Goal: Task Accomplishment & Management: Manage account settings

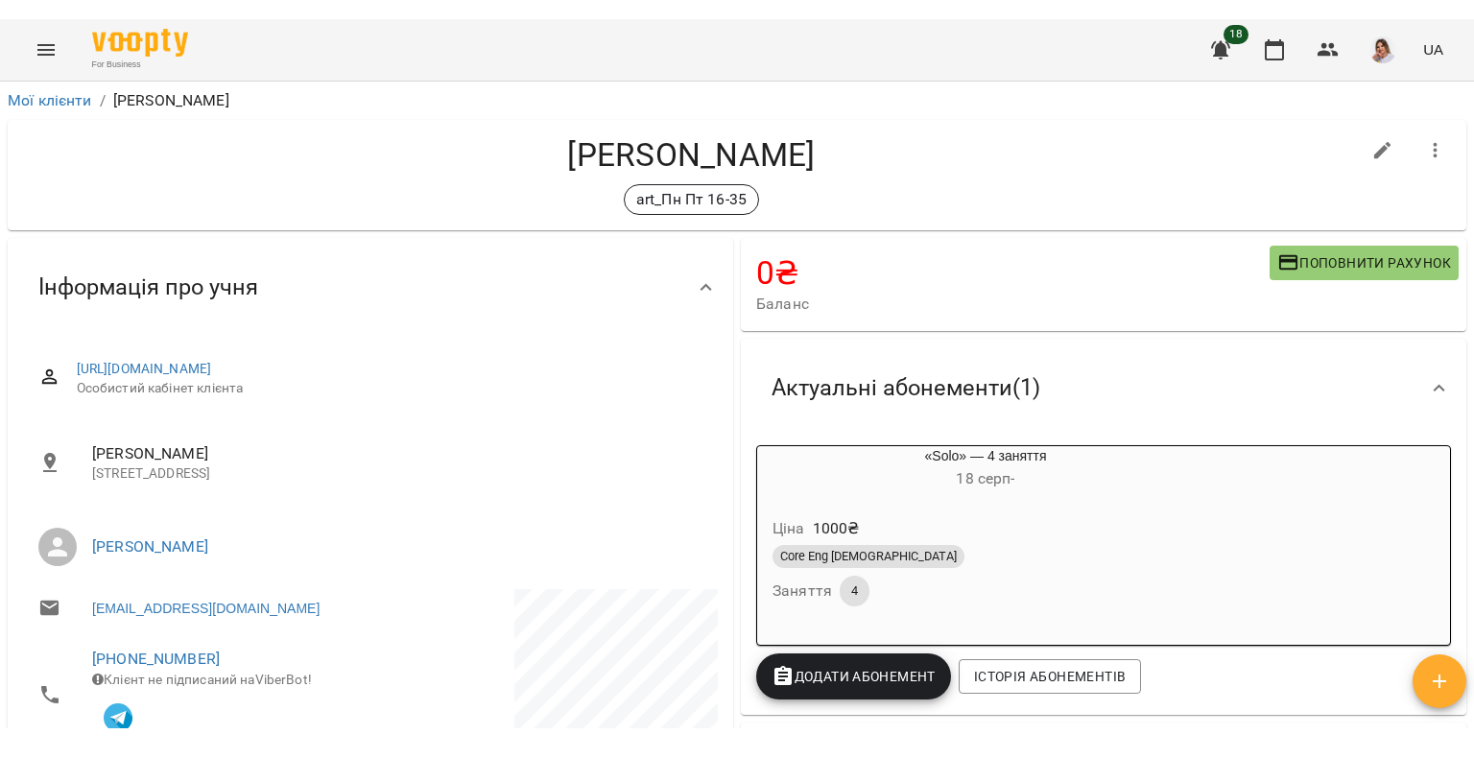
scroll to position [288, 0]
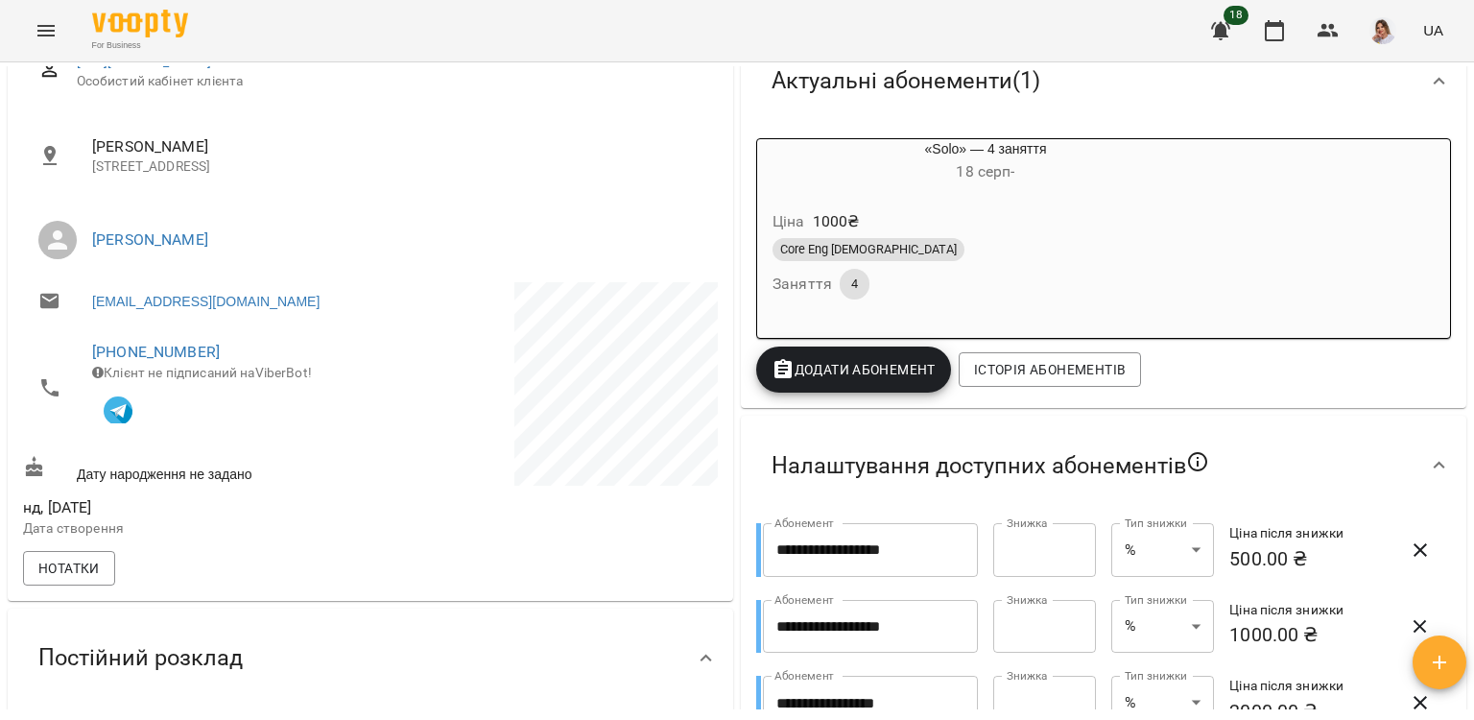
click at [43, 38] on icon "Menu" at bounding box center [46, 30] width 23 height 23
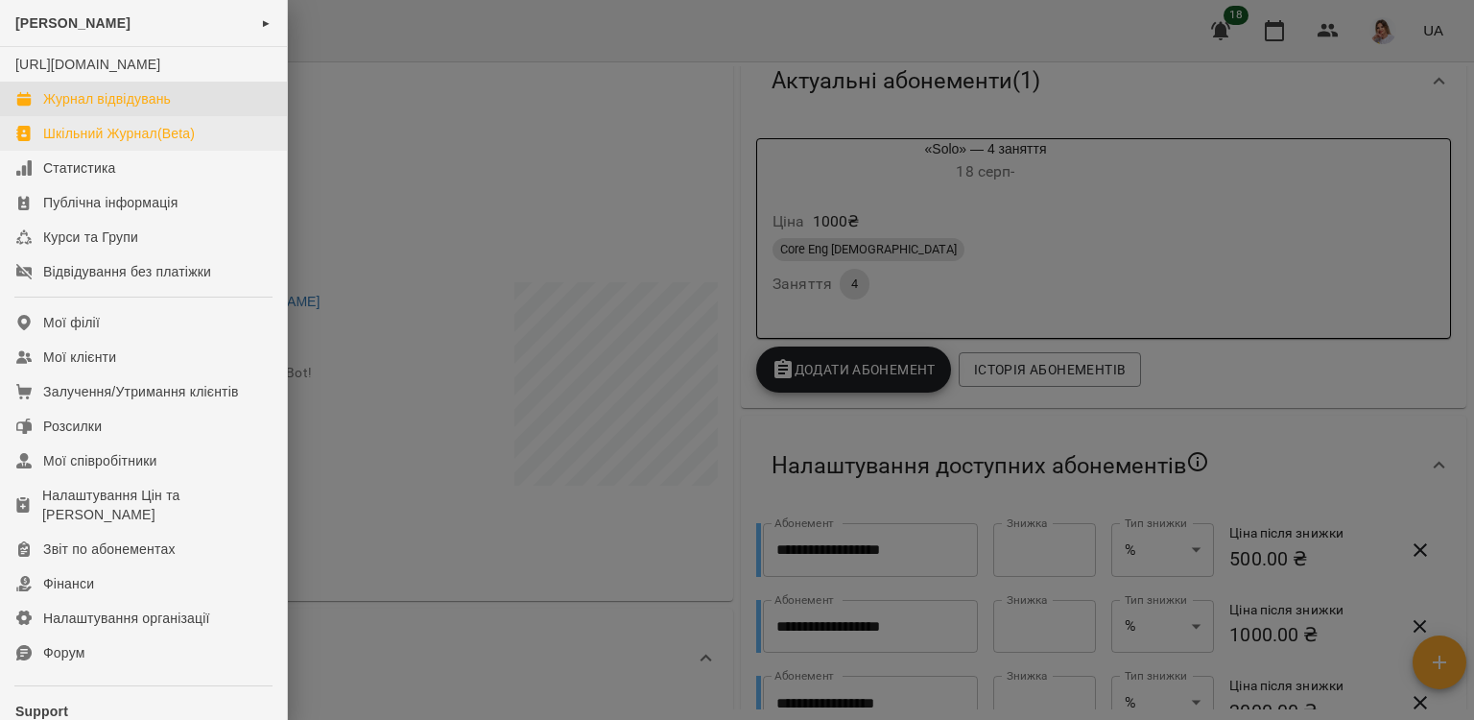
drag, startPoint x: 115, startPoint y: 125, endPoint x: 115, endPoint y: 163, distance: 38.4
click at [115, 108] on div "Журнал відвідувань" at bounding box center [107, 98] width 128 height 19
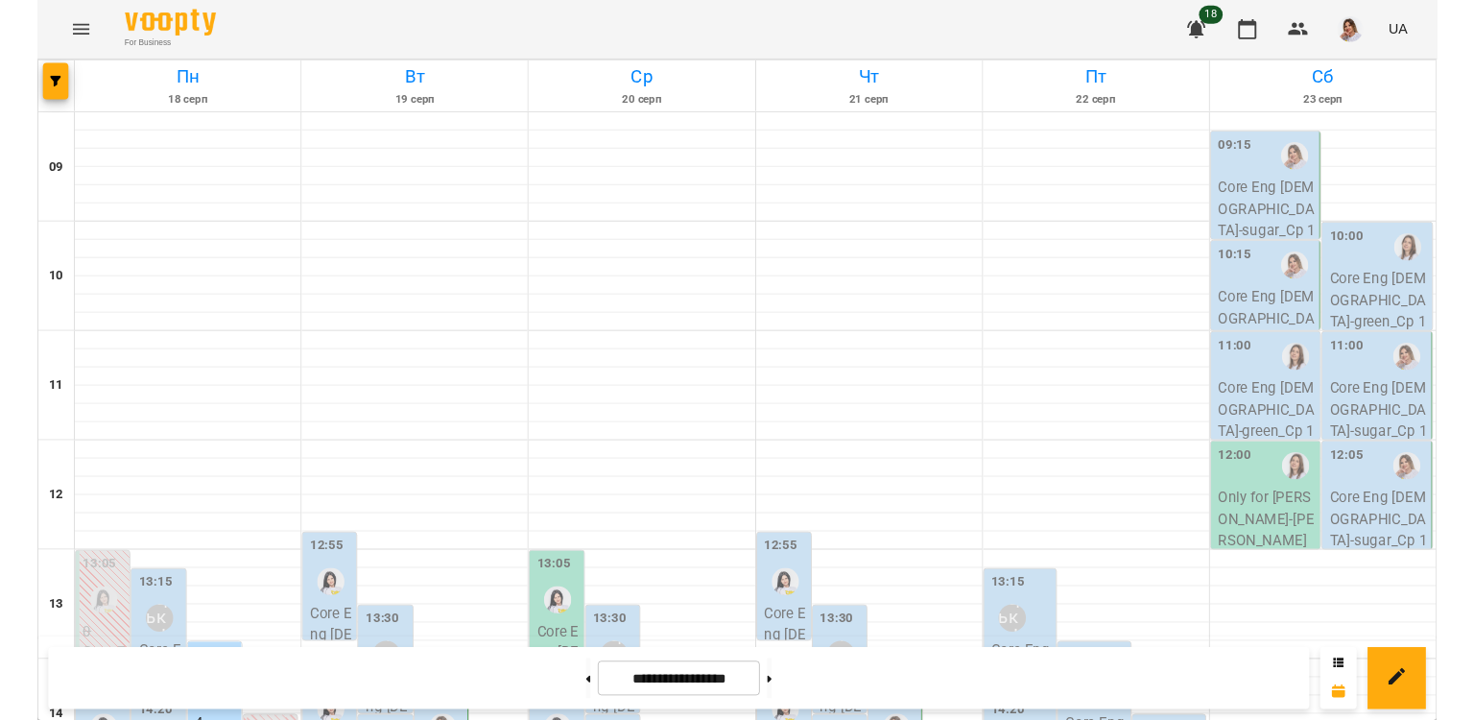
scroll to position [288, 0]
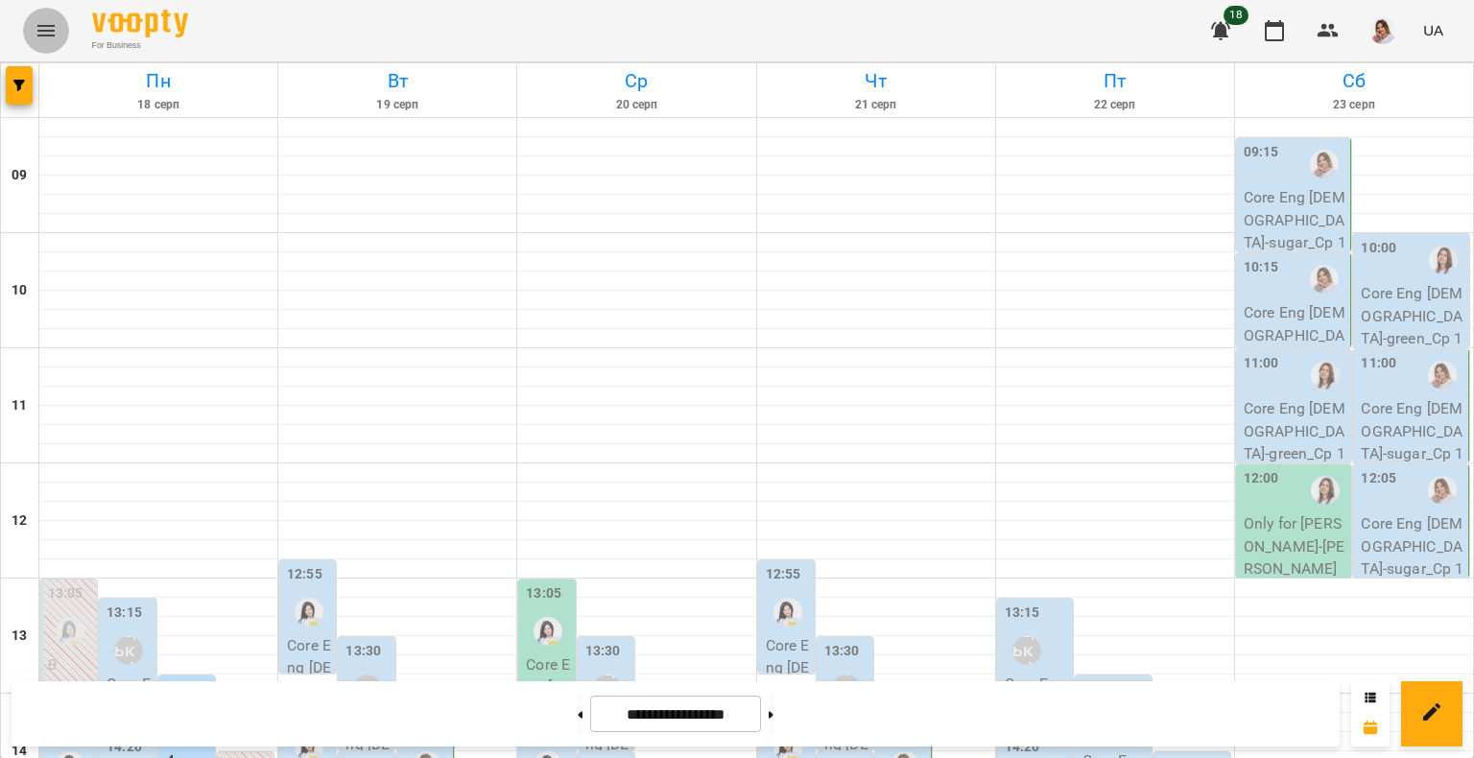
click at [63, 27] on button "Menu" at bounding box center [46, 31] width 46 height 46
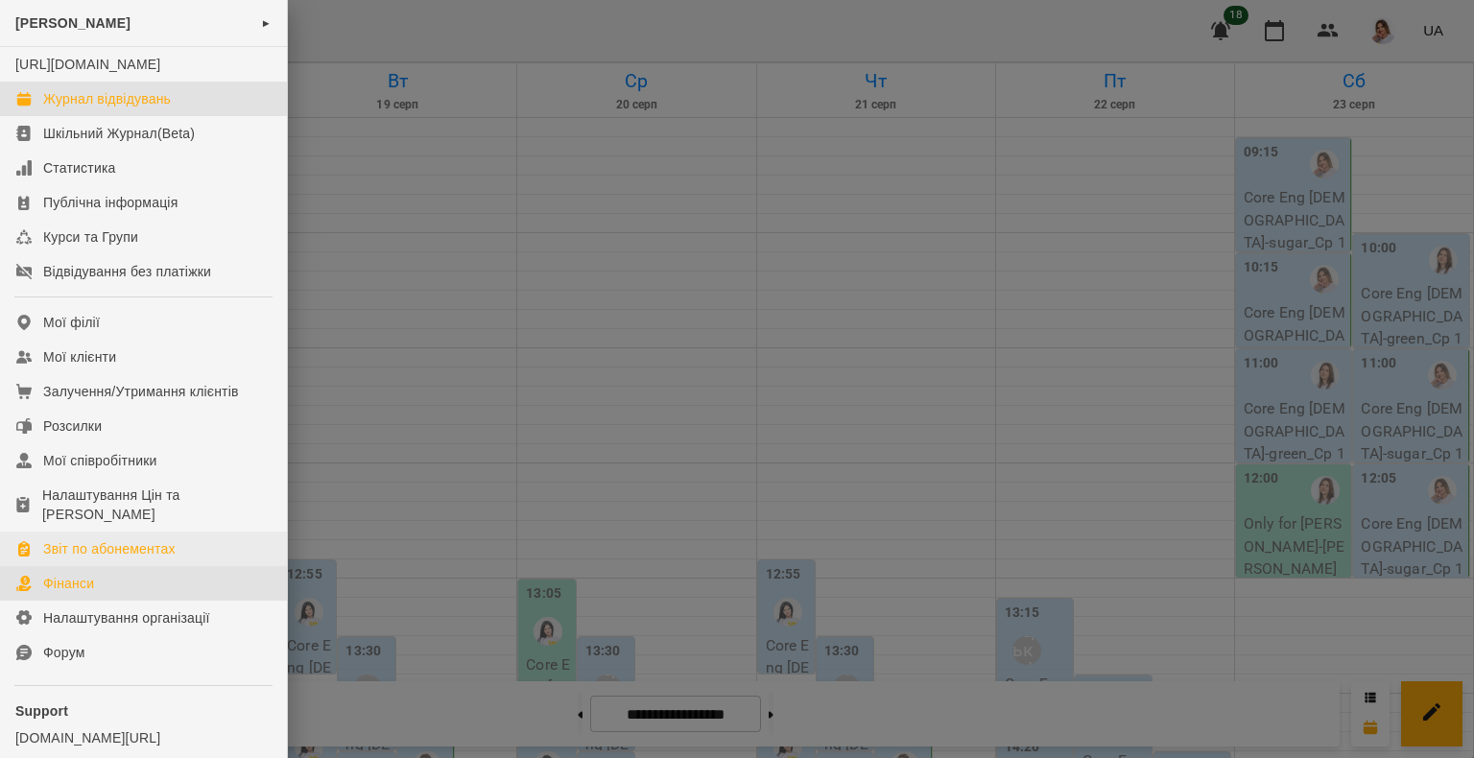
drag, startPoint x: 96, startPoint y: 594, endPoint x: 96, endPoint y: 567, distance: 26.9
click at [96, 594] on link "Фінанси" at bounding box center [143, 583] width 287 height 35
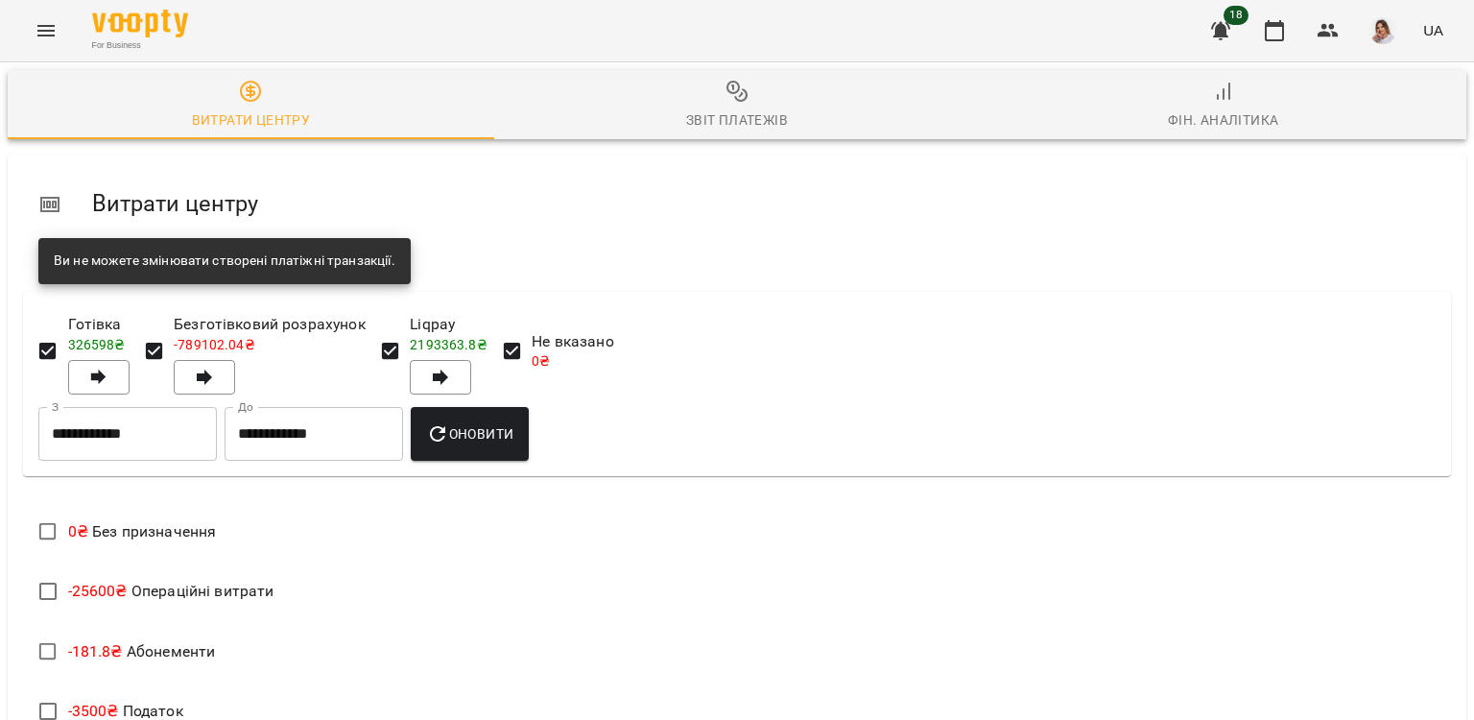
click at [748, 117] on div "Звіт платежів" at bounding box center [737, 119] width 102 height 23
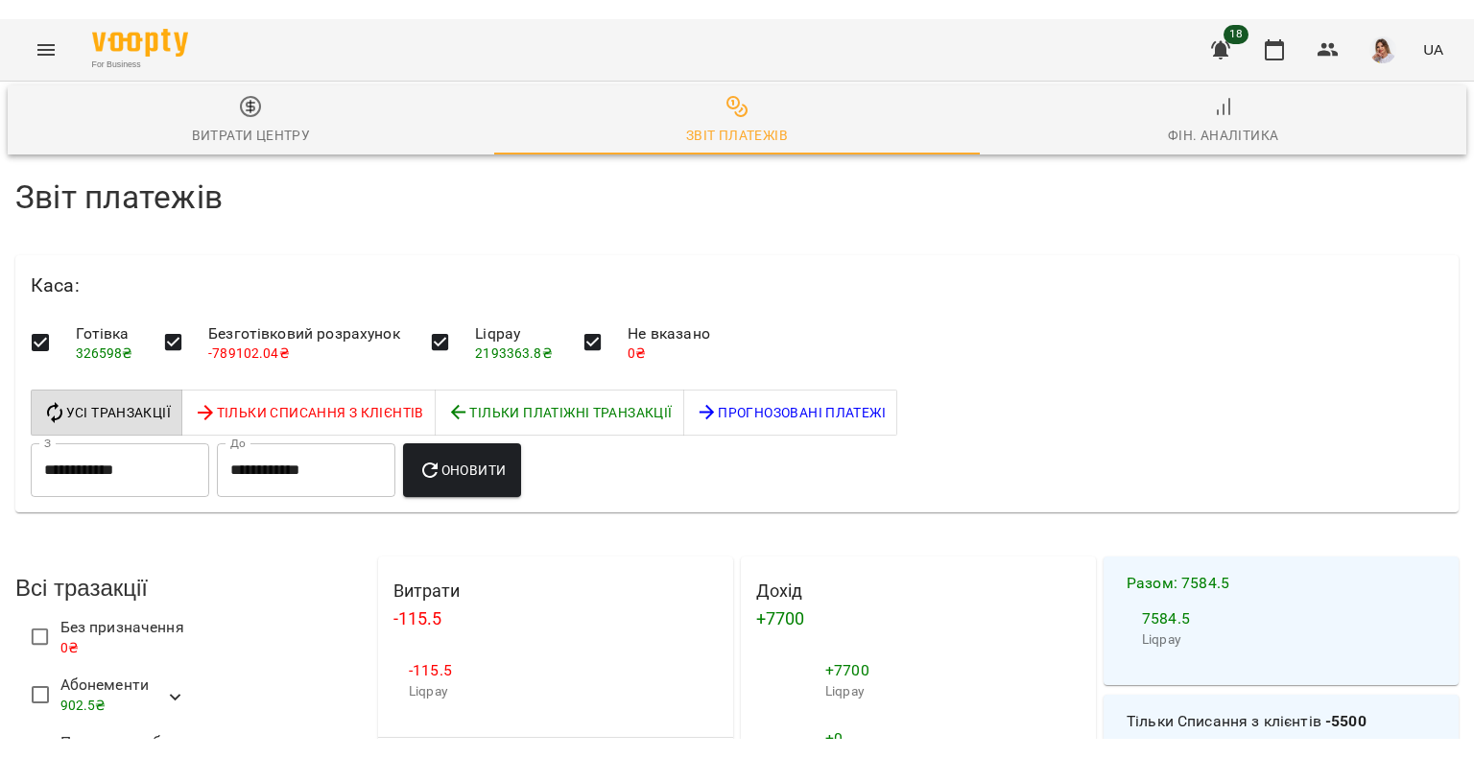
scroll to position [1525, 0]
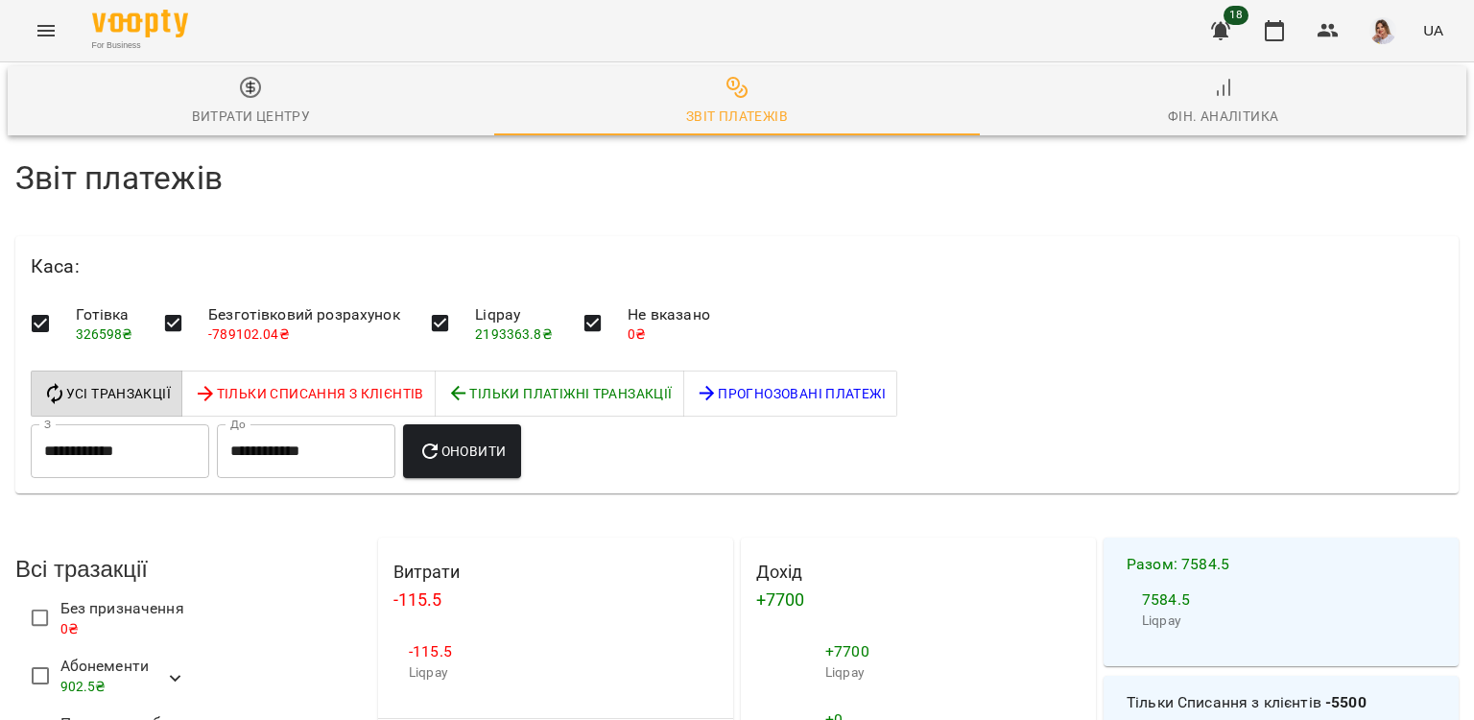
click at [25, 14] on div "For Business 18 UA" at bounding box center [737, 30] width 1474 height 61
click at [46, 44] on button "Menu" at bounding box center [46, 31] width 46 height 46
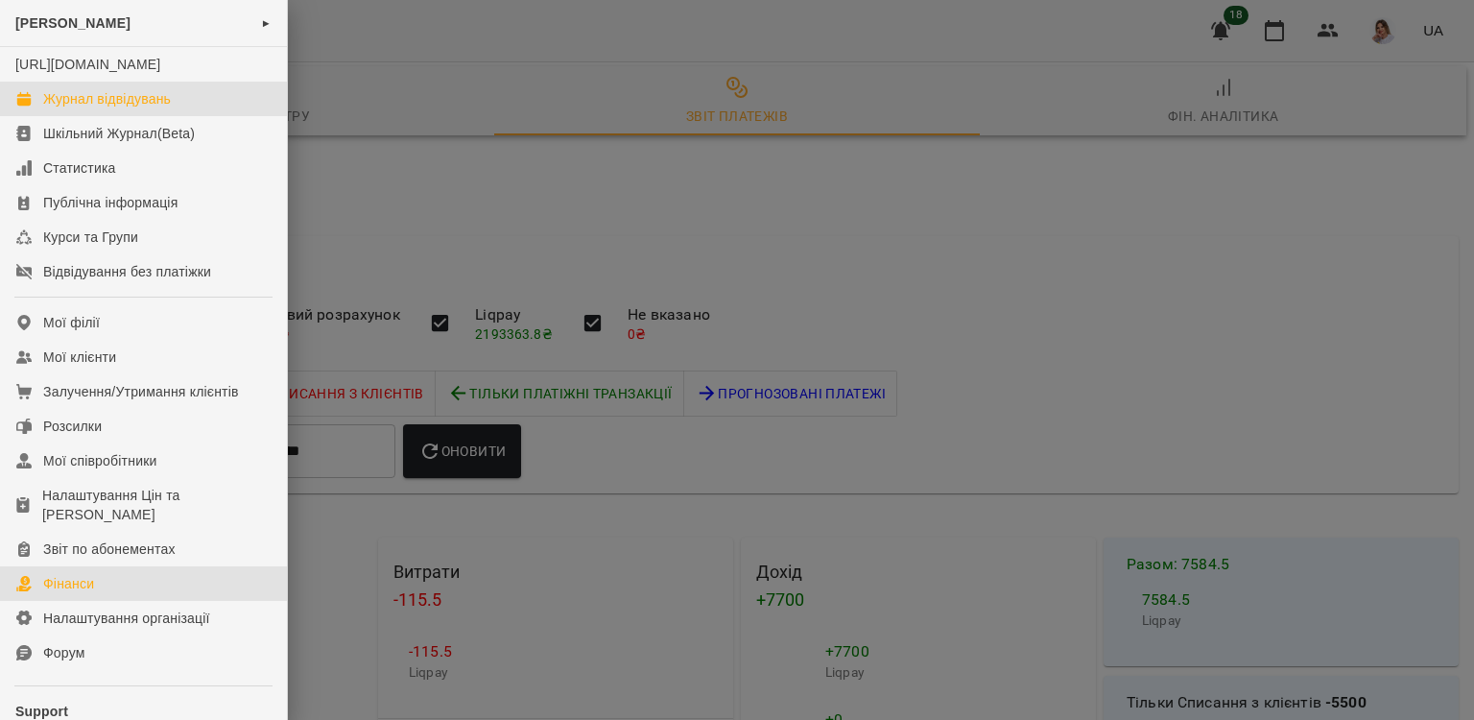
click at [103, 108] on div "Журнал відвідувань" at bounding box center [107, 98] width 128 height 19
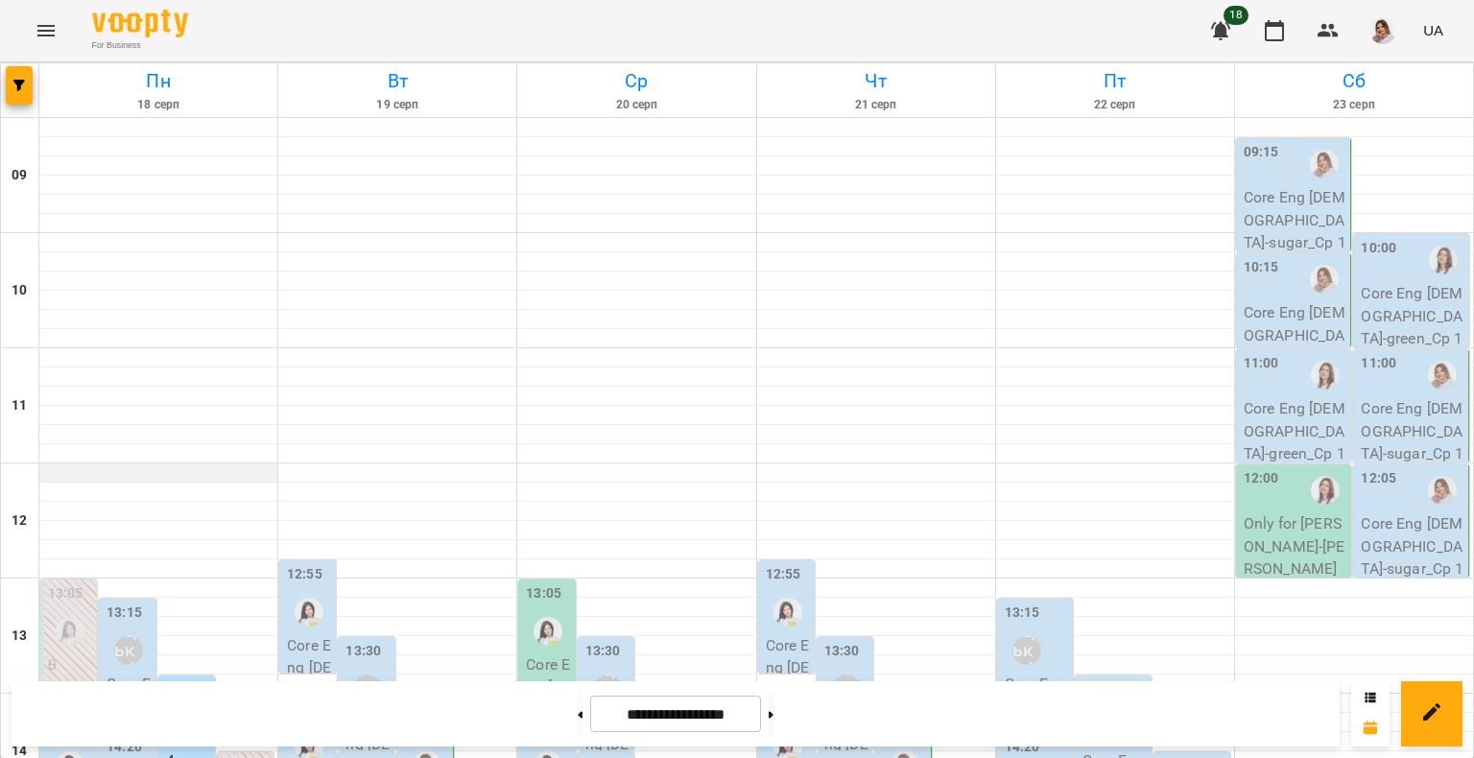
scroll to position [288, 0]
click at [1394, 30] on img "button" at bounding box center [1383, 30] width 27 height 27
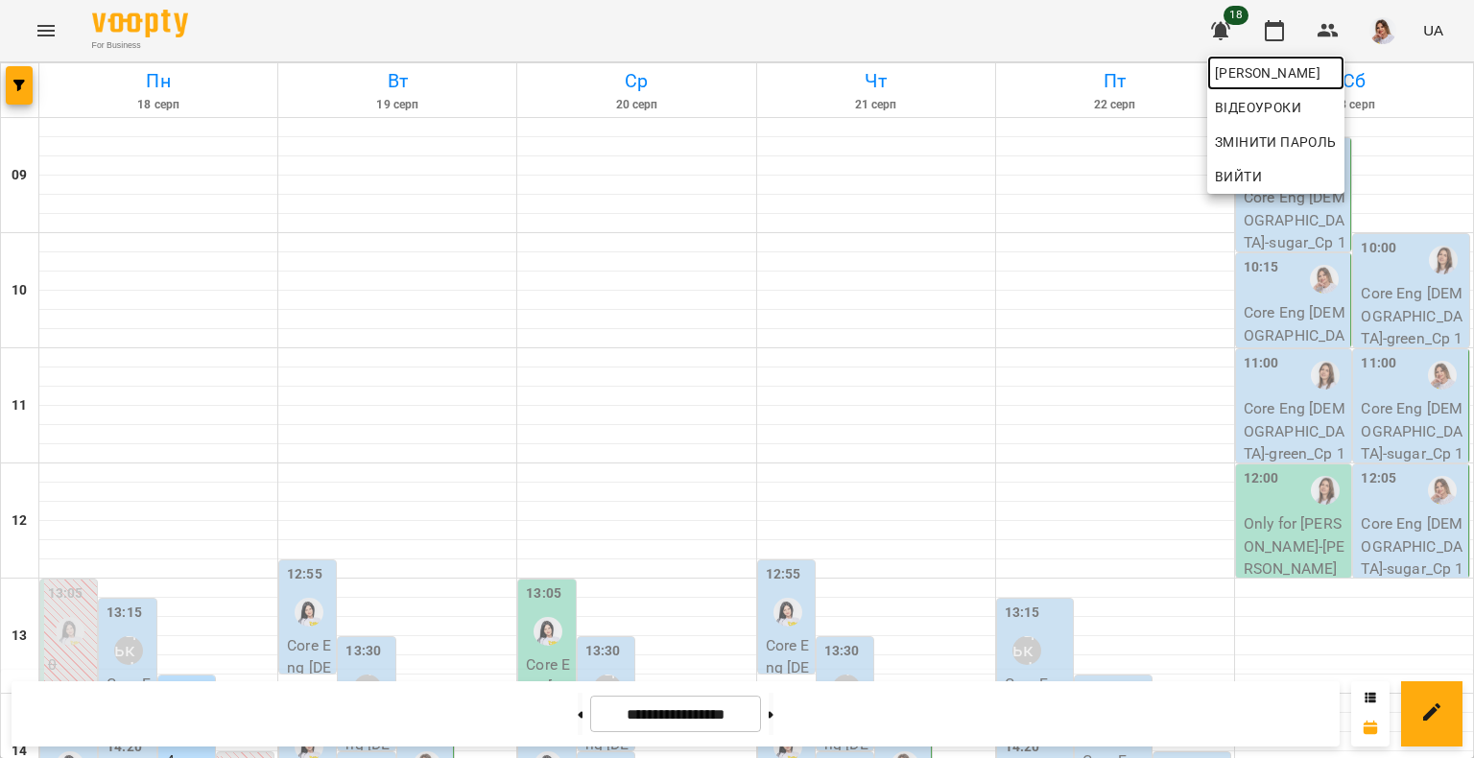
click at [1310, 69] on span "[PERSON_NAME]" at bounding box center [1276, 72] width 122 height 23
click at [202, 332] on div at bounding box center [737, 379] width 1474 height 758
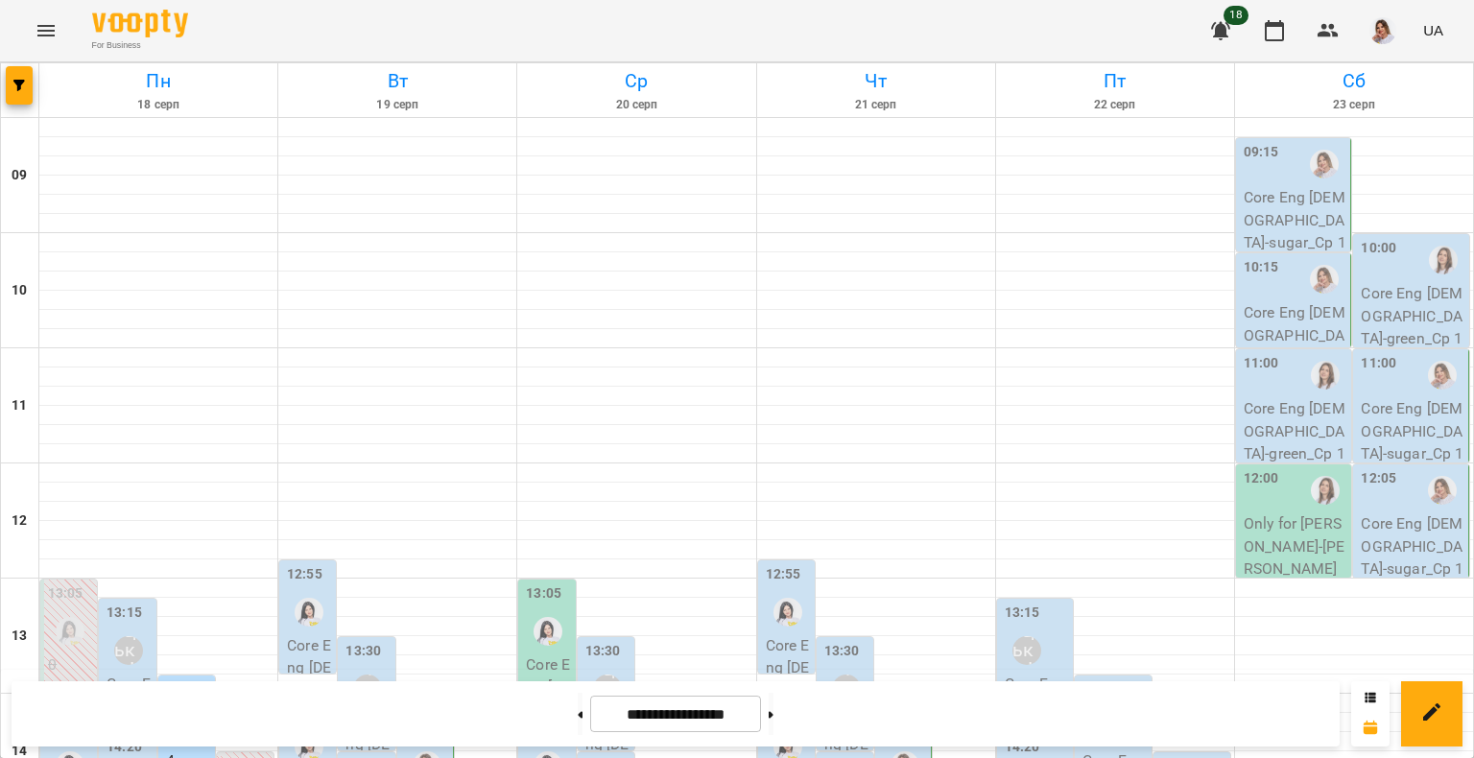
scroll to position [635, 0]
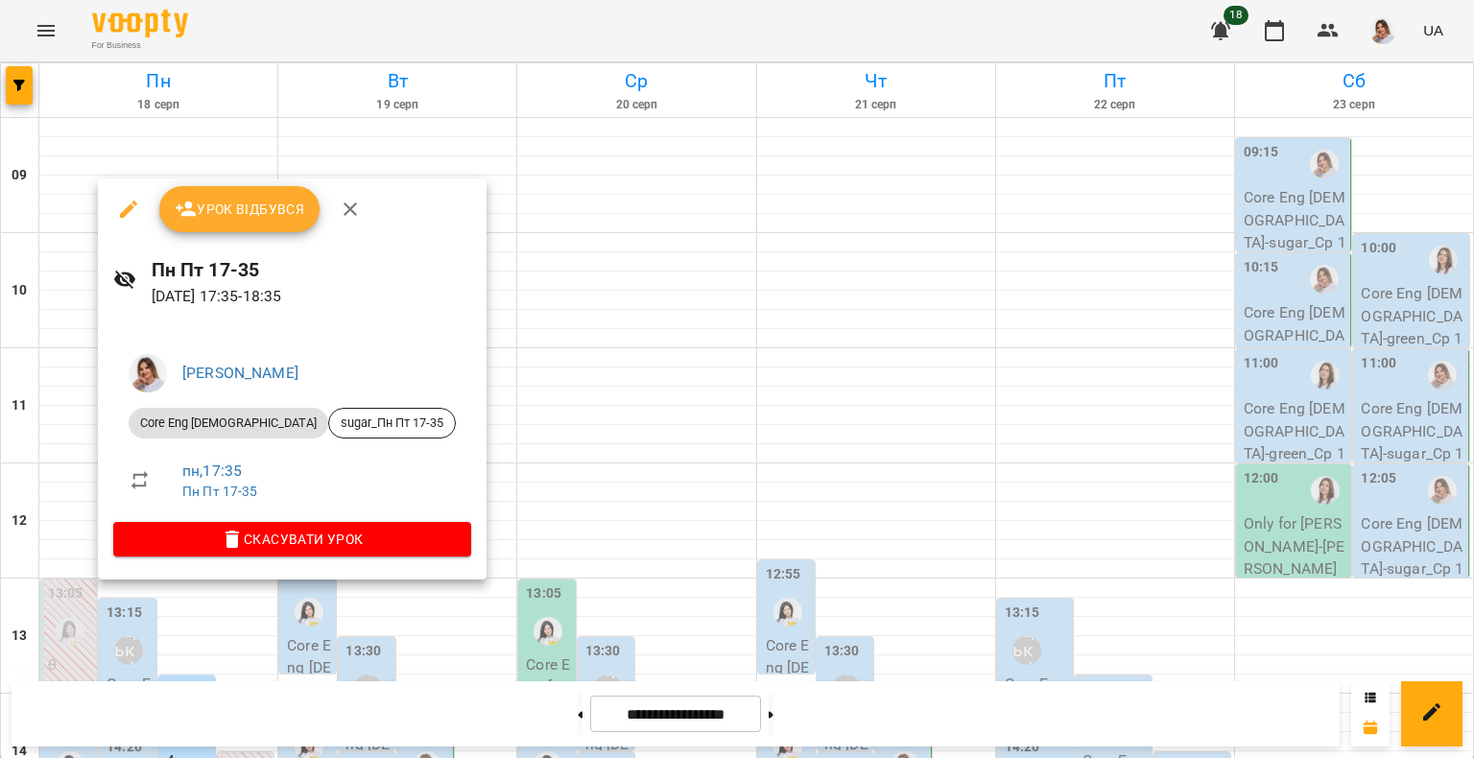
click at [226, 223] on button "Урок відбувся" at bounding box center [239, 209] width 161 height 46
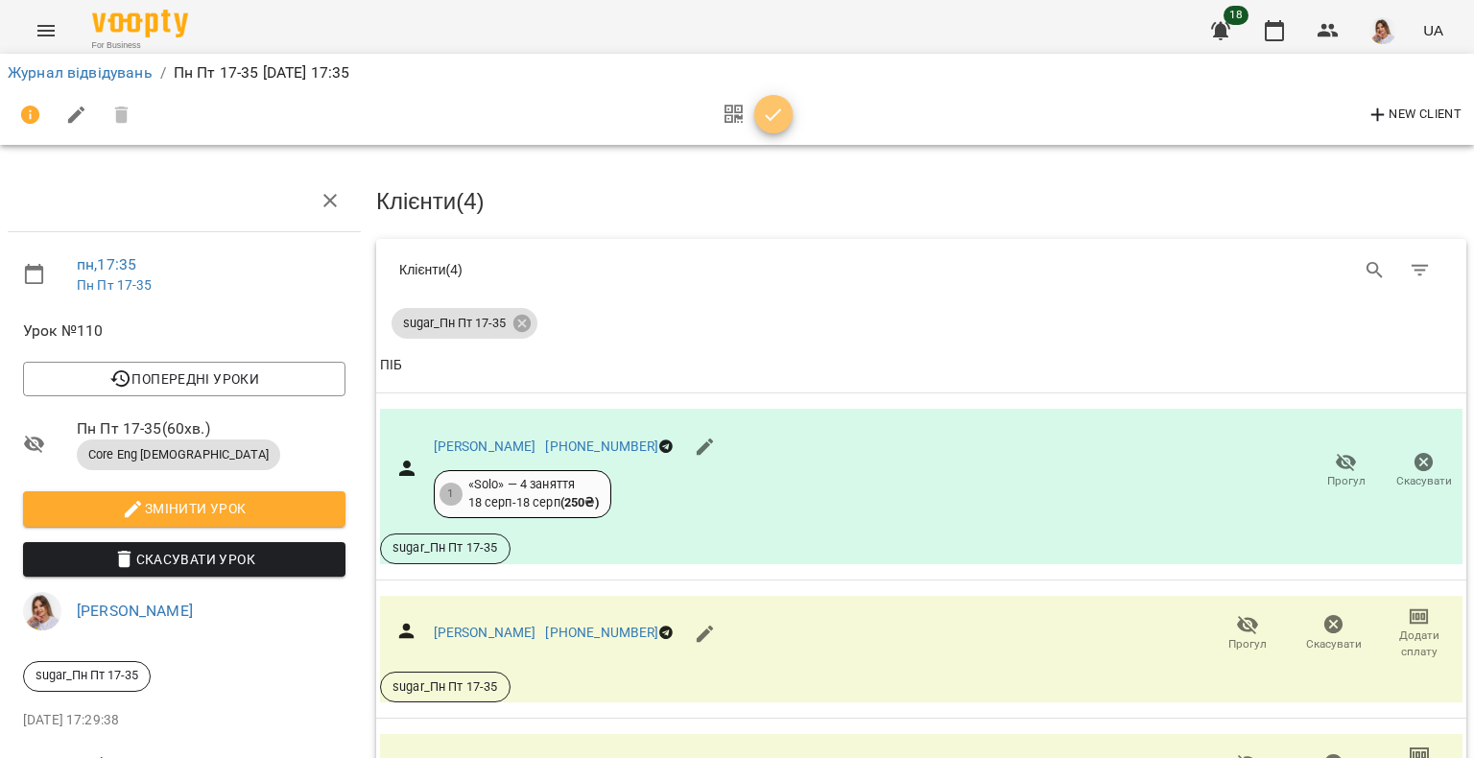
click at [767, 115] on icon "button" at bounding box center [774, 114] width 16 height 12
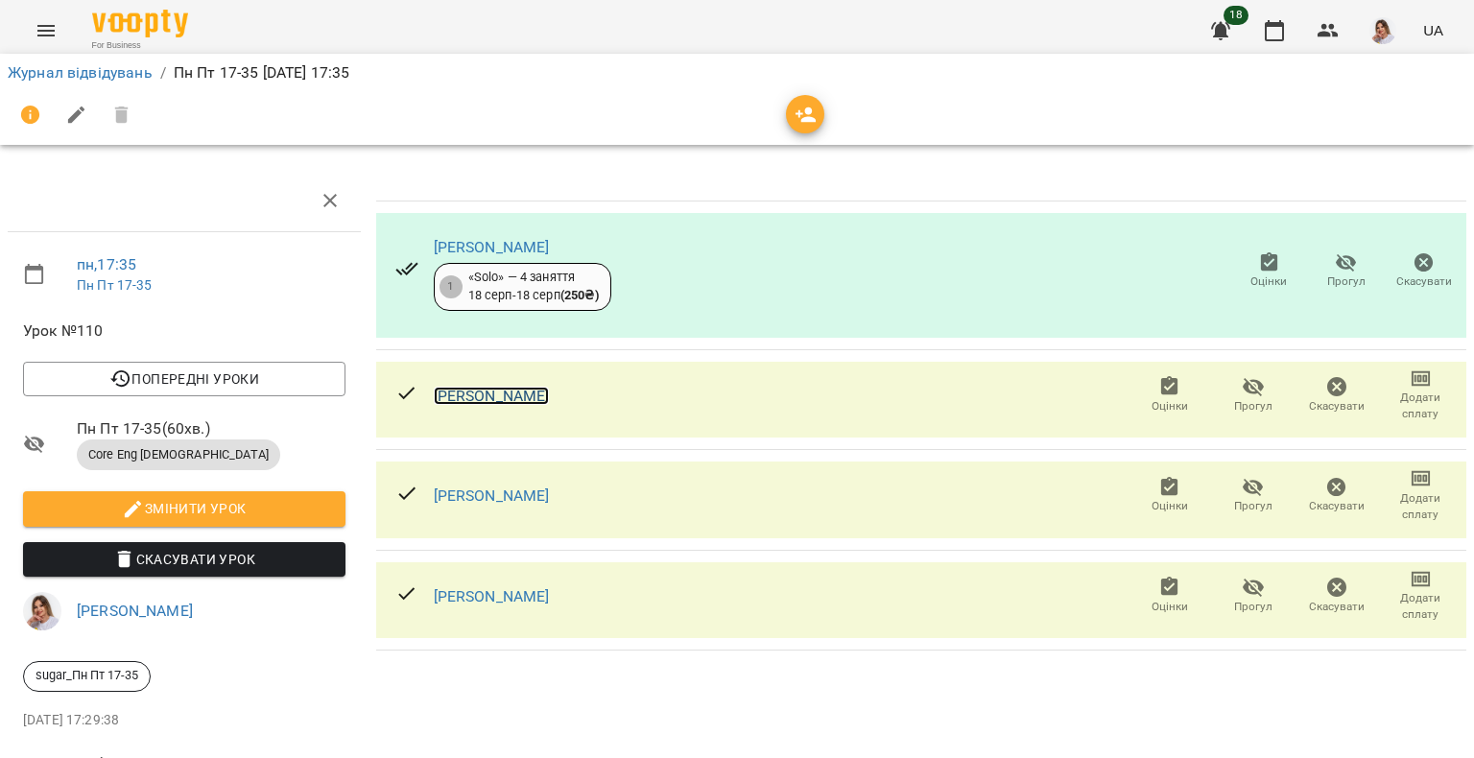
click at [534, 390] on link "[PERSON_NAME]" at bounding box center [492, 396] width 116 height 18
click at [59, 68] on link "Журнал відвідувань" at bounding box center [80, 72] width 145 height 18
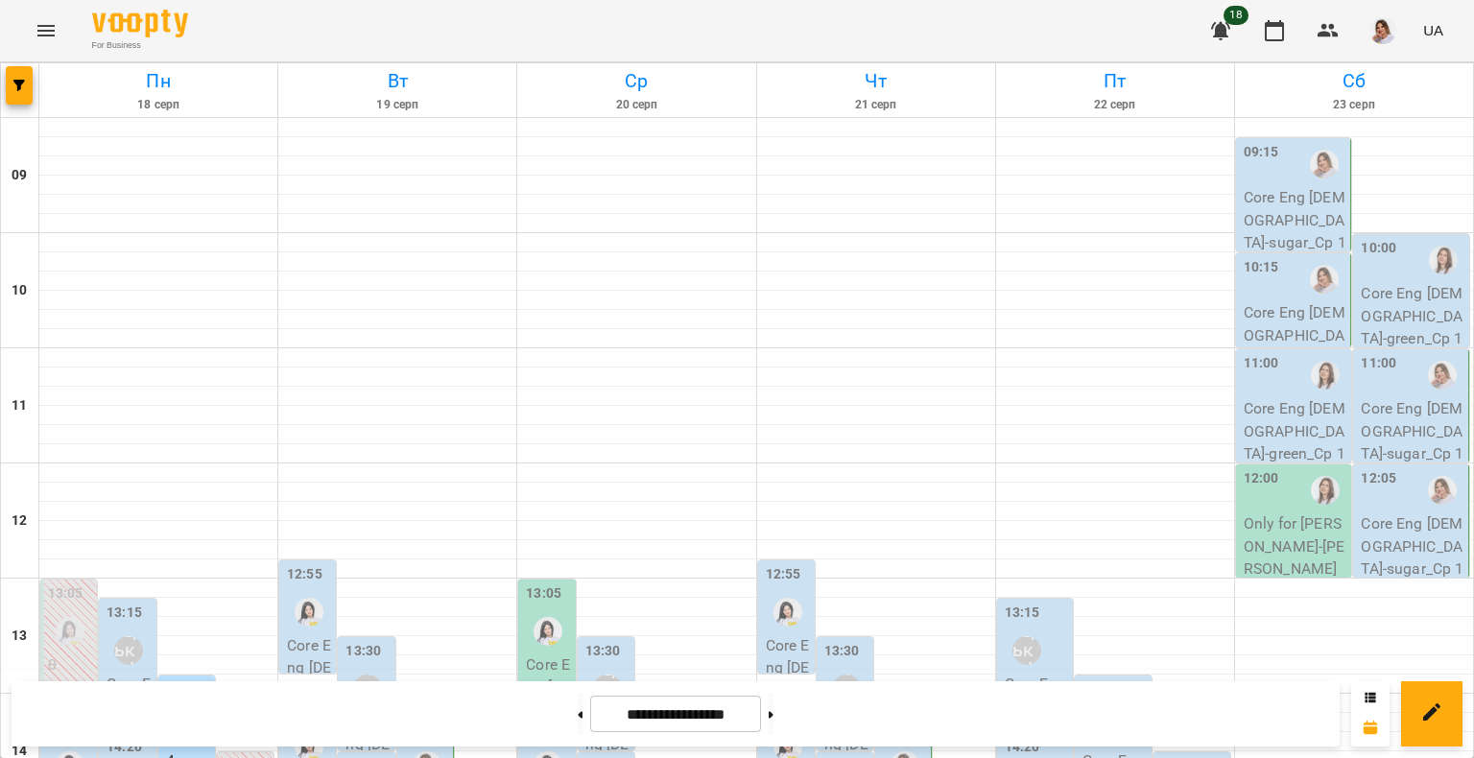
scroll to position [731, 0]
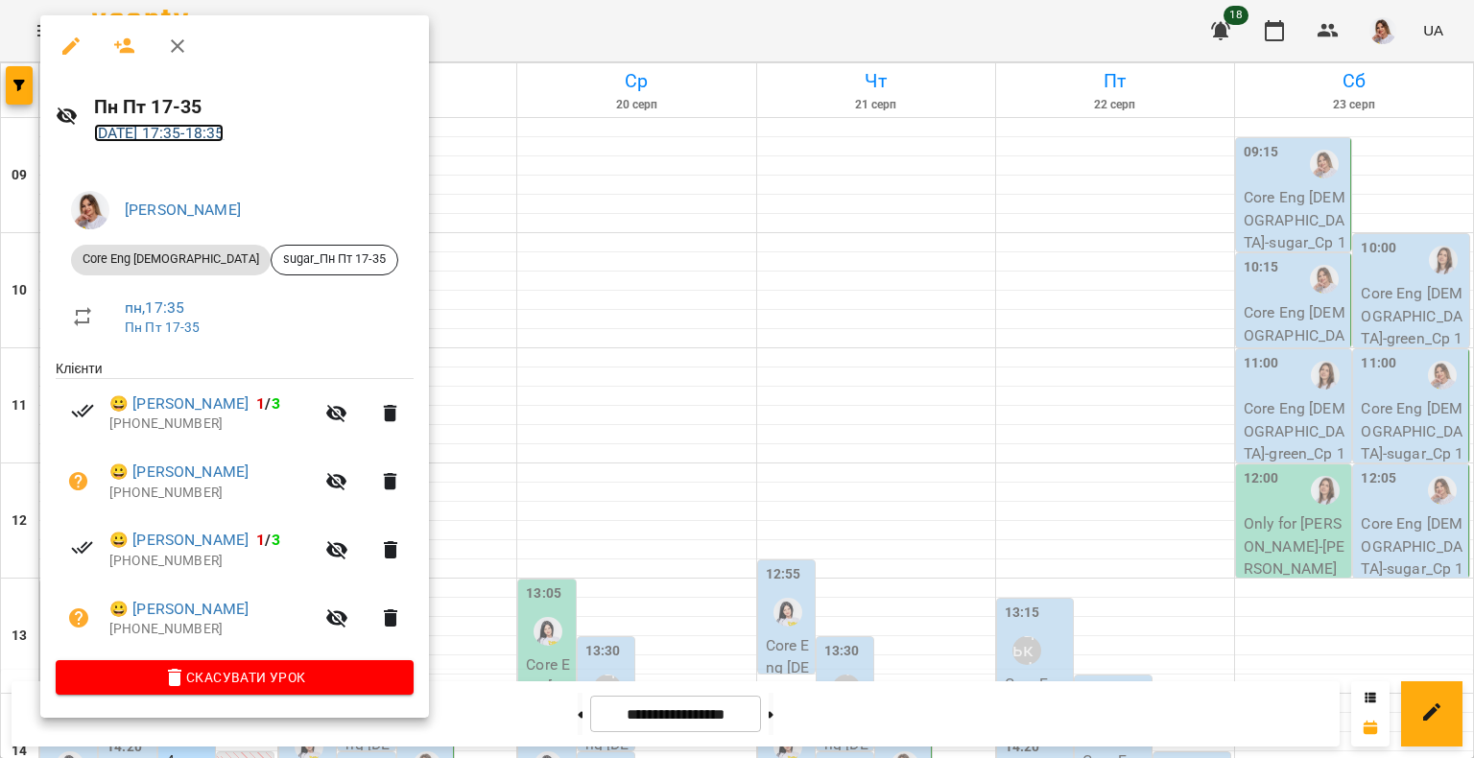
click at [225, 126] on link "18 серп 2025 17:35 - 18:35" at bounding box center [159, 133] width 131 height 18
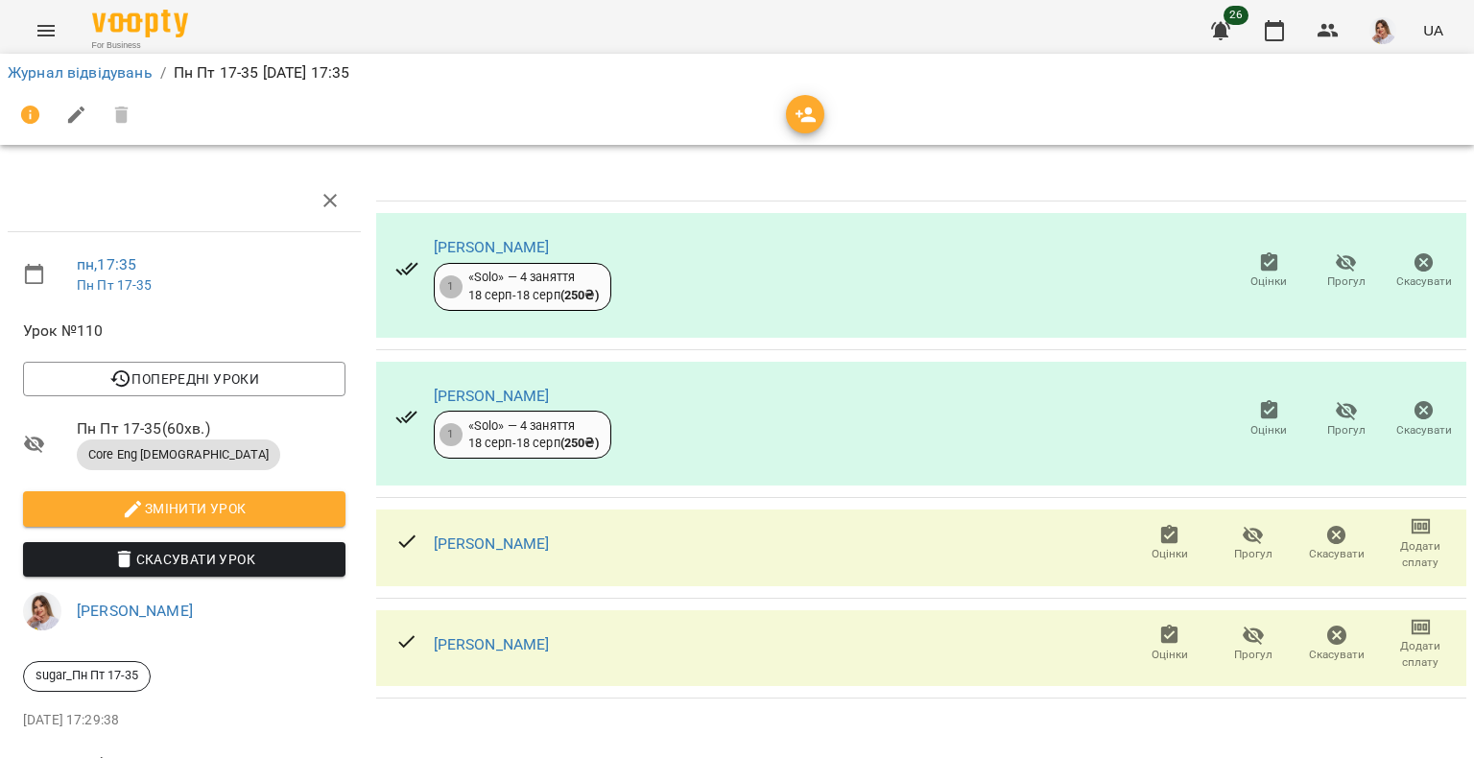
click at [1242, 543] on icon "button" at bounding box center [1253, 535] width 23 height 23
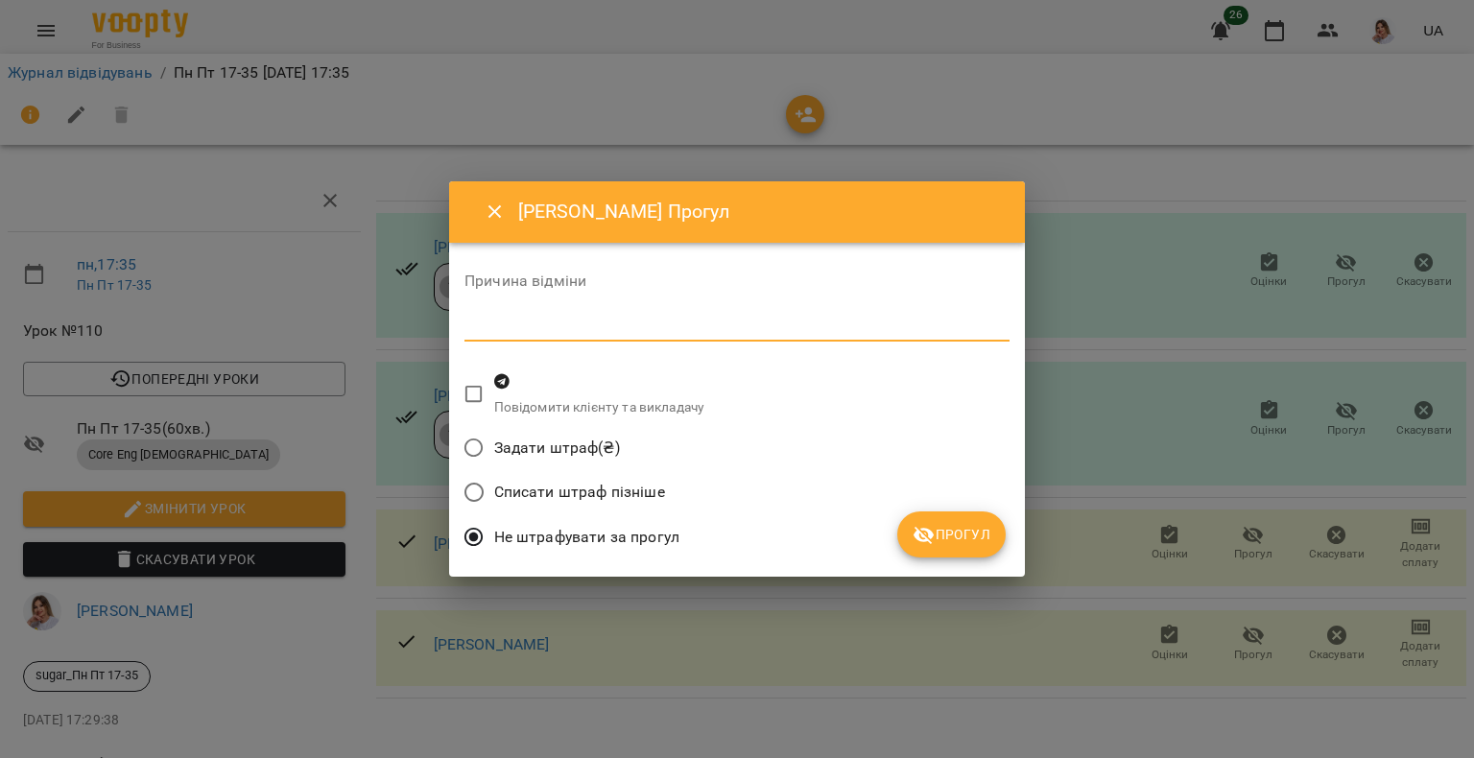
click at [507, 328] on textarea at bounding box center [737, 326] width 545 height 18
click at [683, 321] on textarea "**********" at bounding box center [737, 326] width 545 height 18
type textarea "**********"
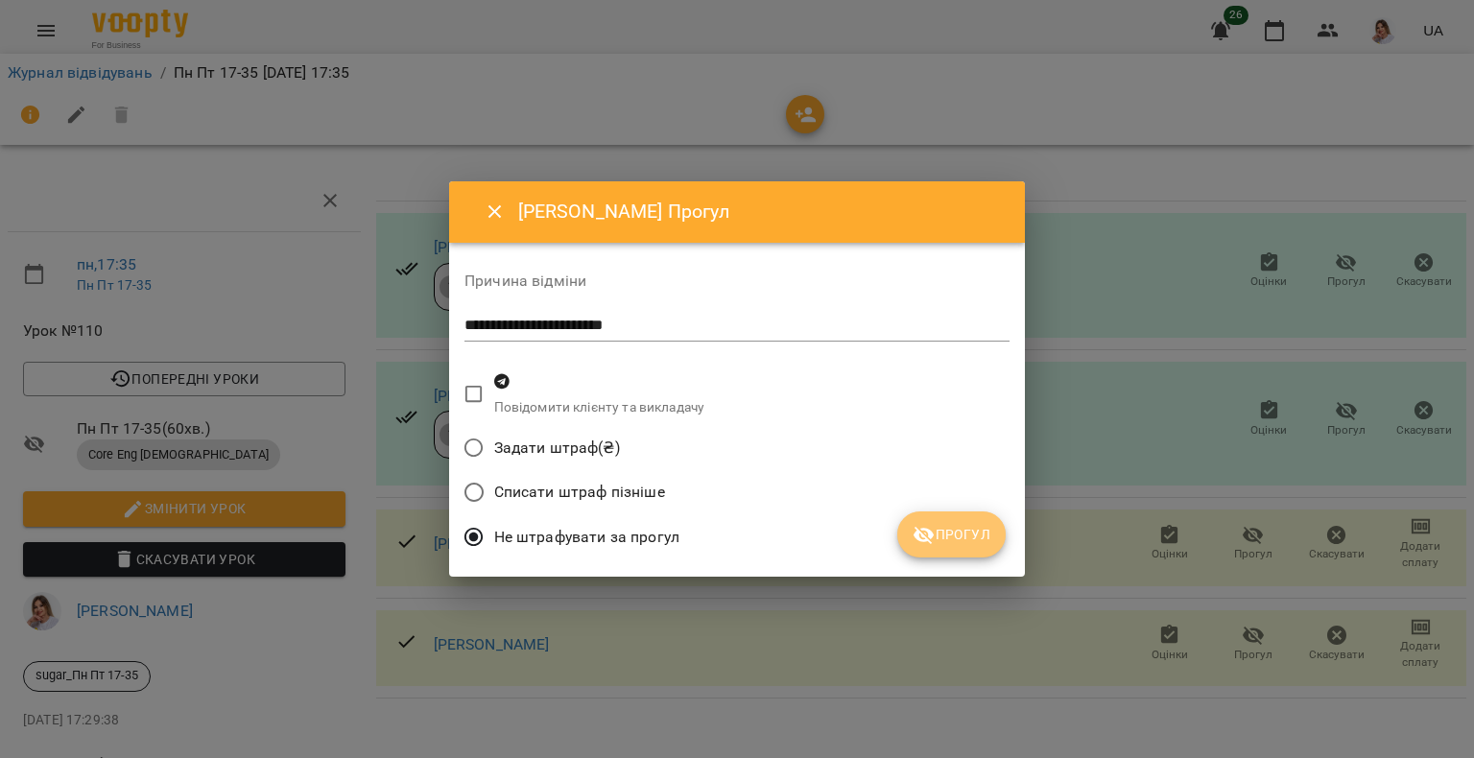
click at [928, 543] on icon "submit" at bounding box center [924, 535] width 23 height 23
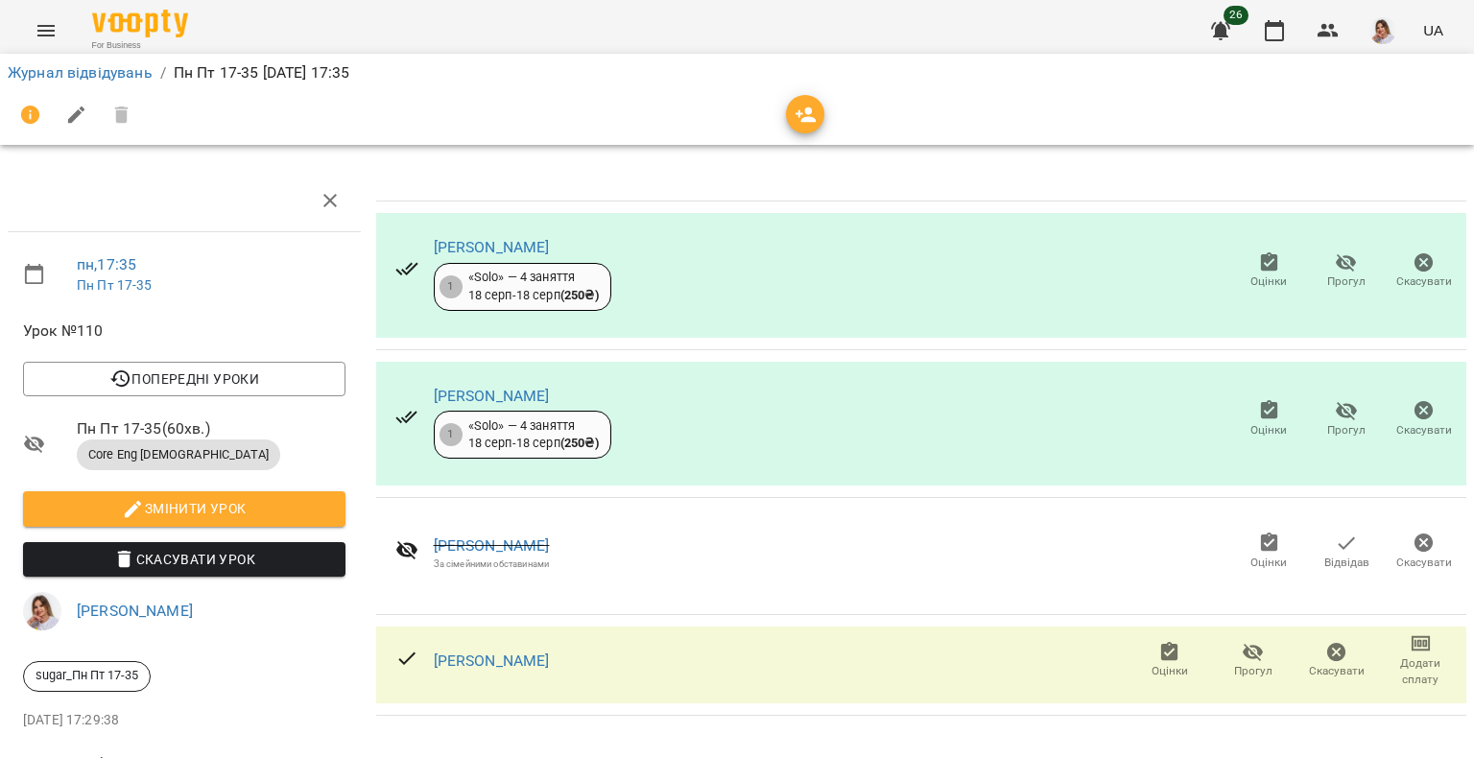
click at [1244, 652] on icon "button" at bounding box center [1253, 652] width 23 height 23
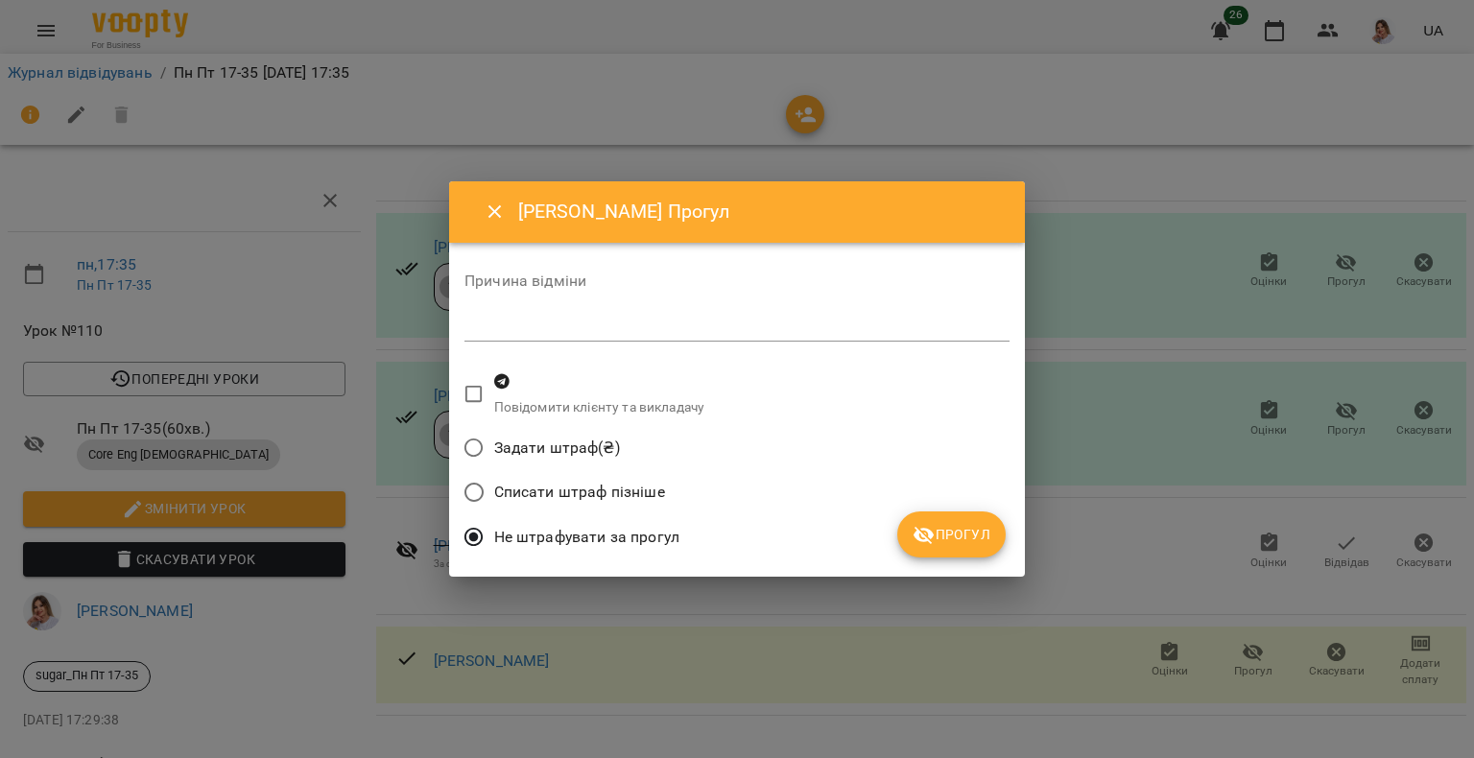
click at [617, 328] on textarea at bounding box center [737, 326] width 545 height 18
paste textarea "**********"
type textarea "**********"
click at [943, 532] on span "Прогул" at bounding box center [952, 534] width 78 height 23
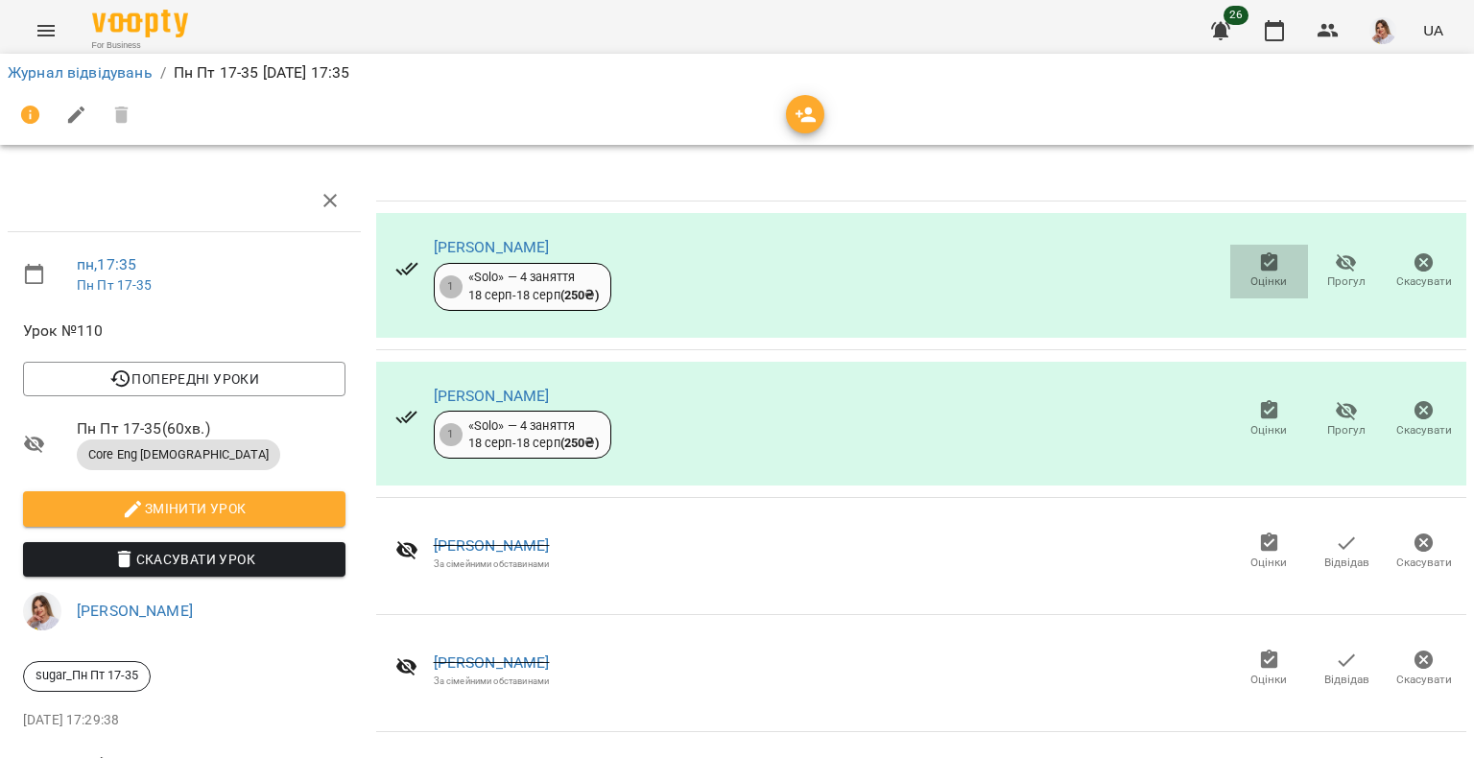
click at [1255, 279] on span "Оцінки" at bounding box center [1269, 282] width 36 height 16
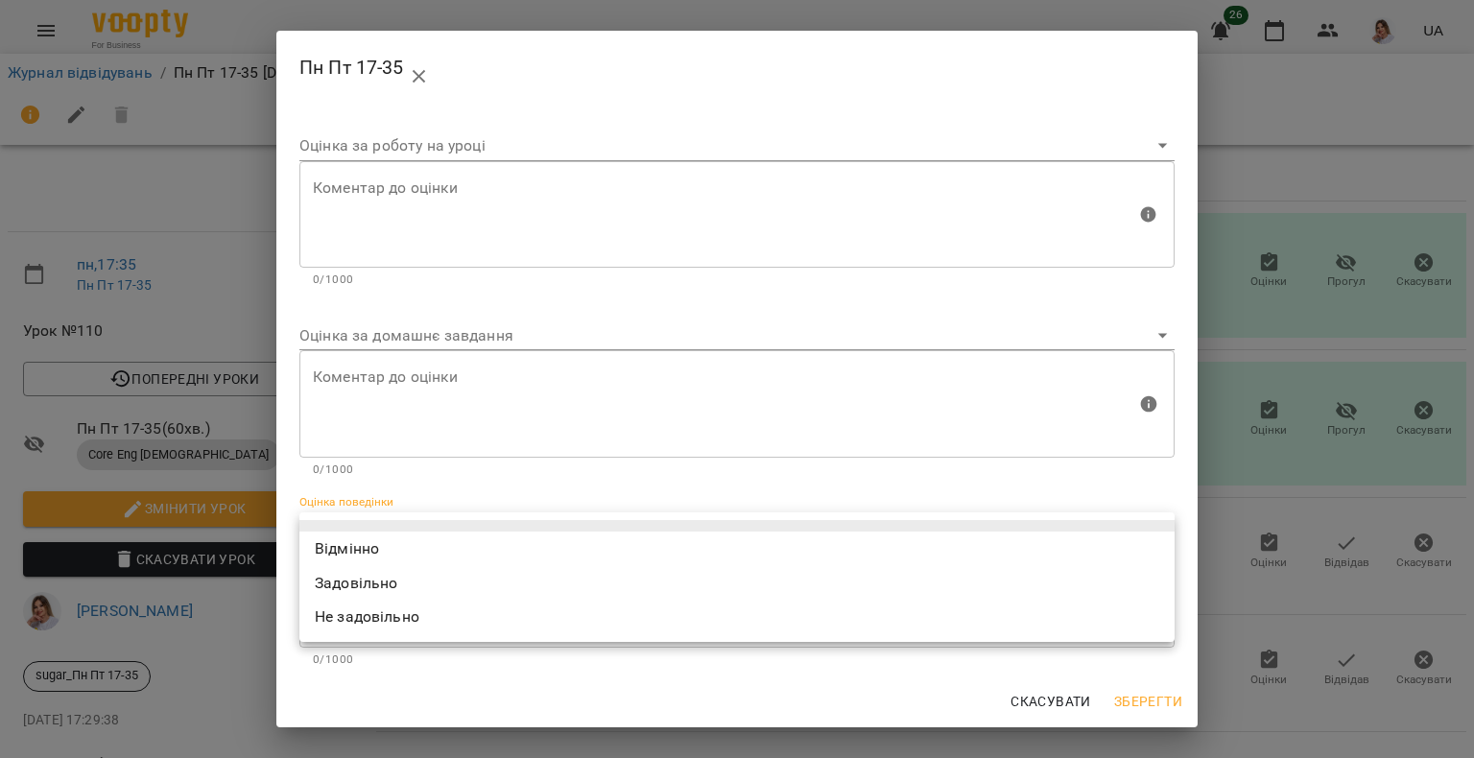
click at [399, 533] on body "For Business 26 UA Журнал відвідувань / Пн Пт 17-35 пн, 18 серп 2025 17:35 пн ,…" at bounding box center [737, 403] width 1474 height 806
click at [389, 542] on li "Відмінно" at bounding box center [736, 549] width 875 height 35
type input "*********"
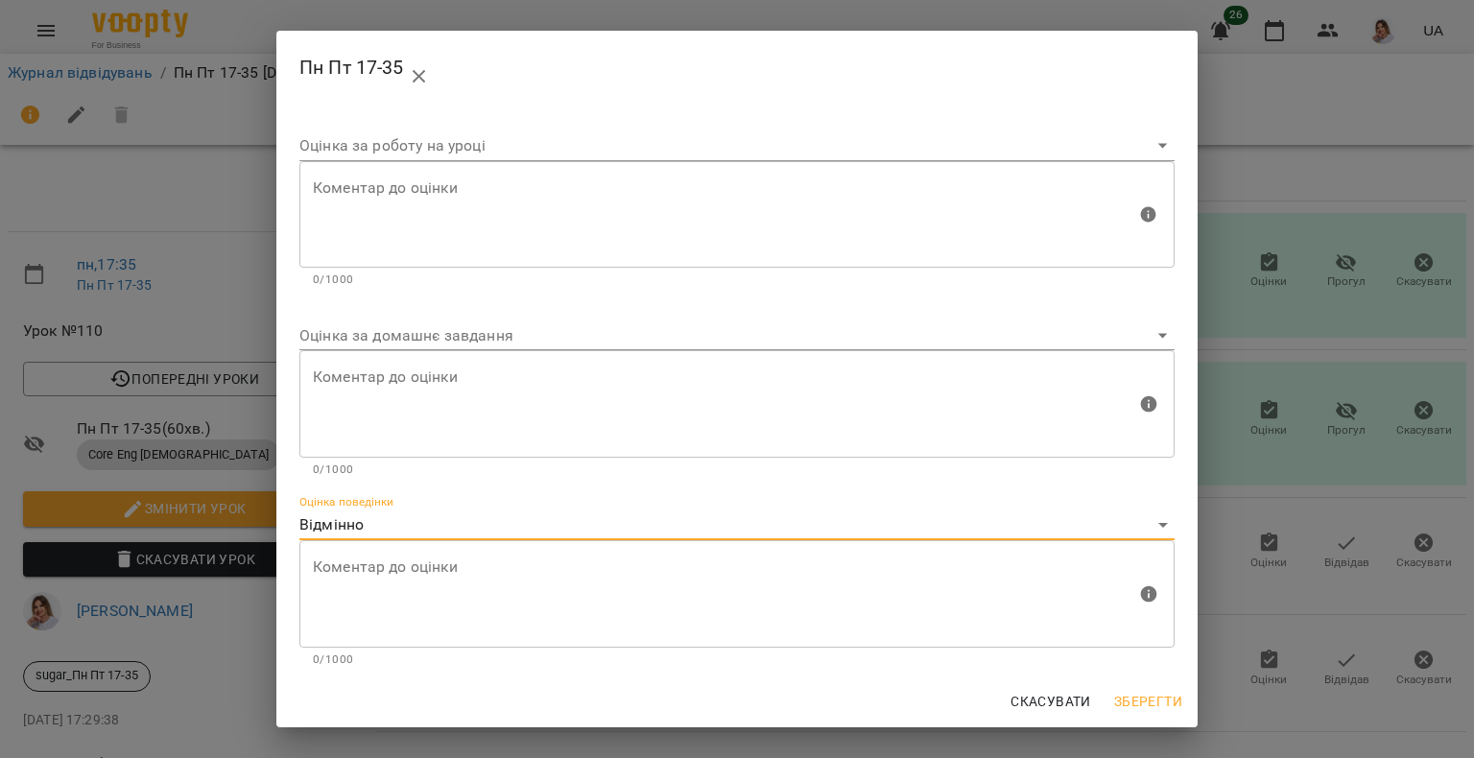
click at [1127, 701] on span "Зберегти" at bounding box center [1148, 701] width 68 height 23
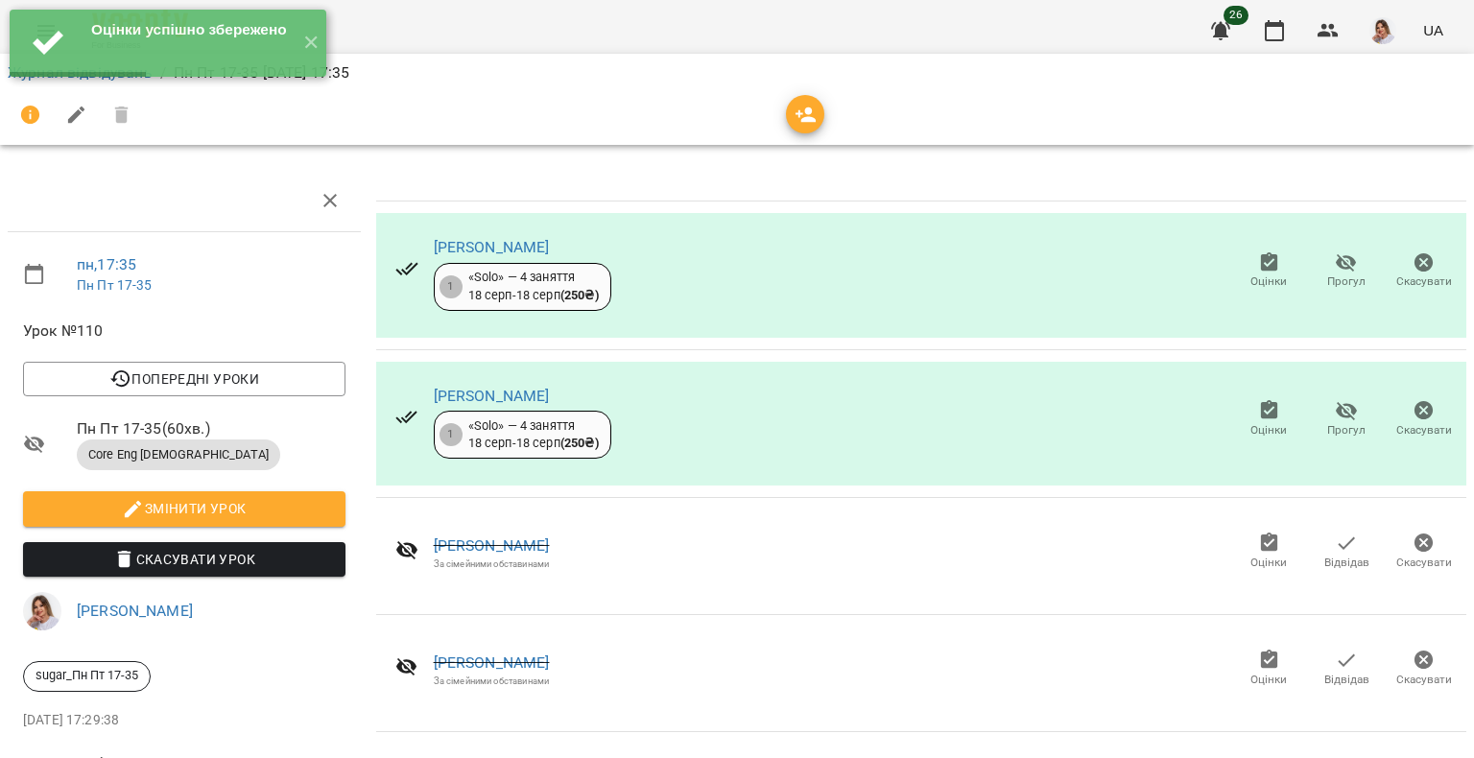
click at [1251, 422] on span "Оцінки" at bounding box center [1269, 430] width 36 height 16
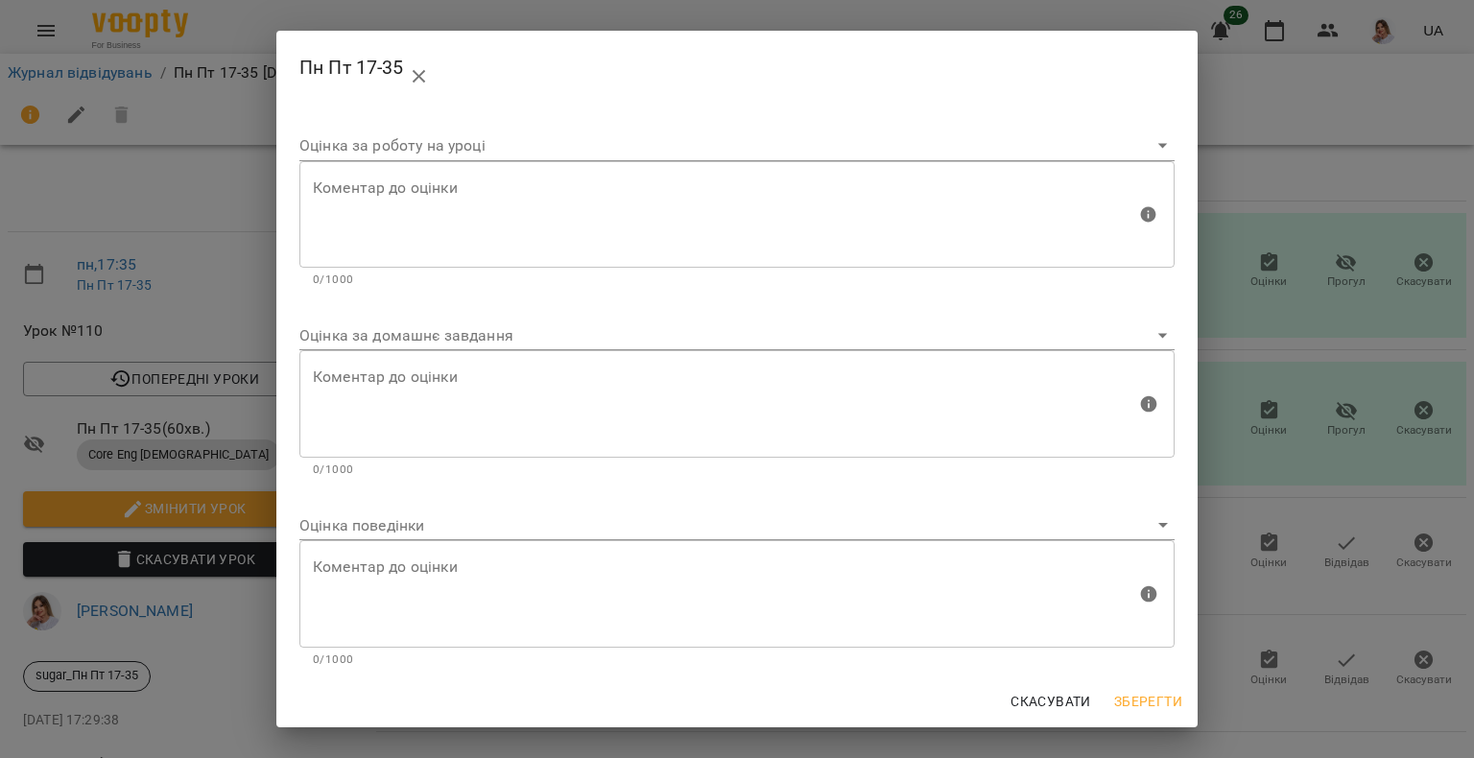
click at [414, 525] on body "Оцінки успішно збережено ✕ For Business 26 UA Журнал відвідувань / Пн Пт 17-35 …" at bounding box center [737, 403] width 1474 height 806
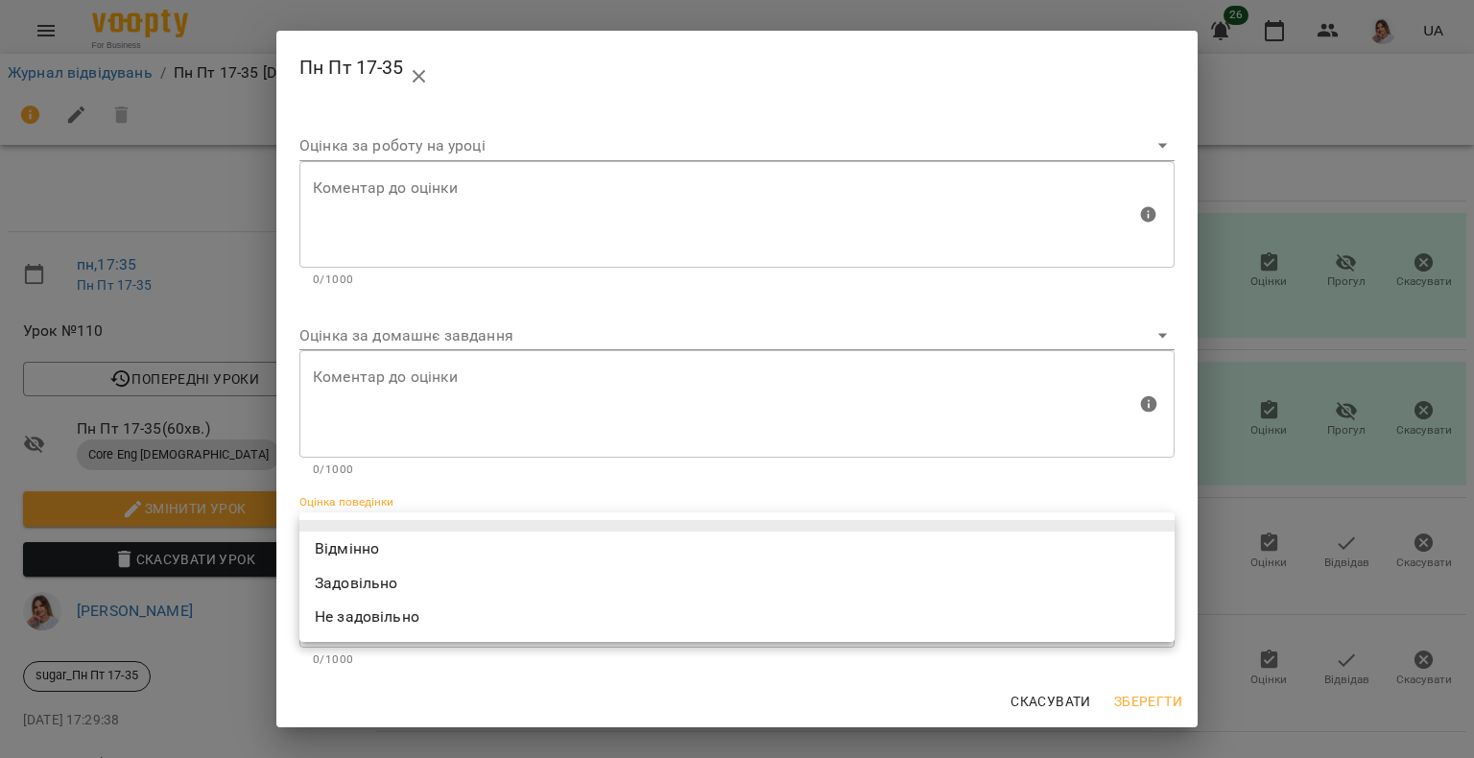
click at [400, 542] on li "Відмінно" at bounding box center [736, 549] width 875 height 35
type input "*********"
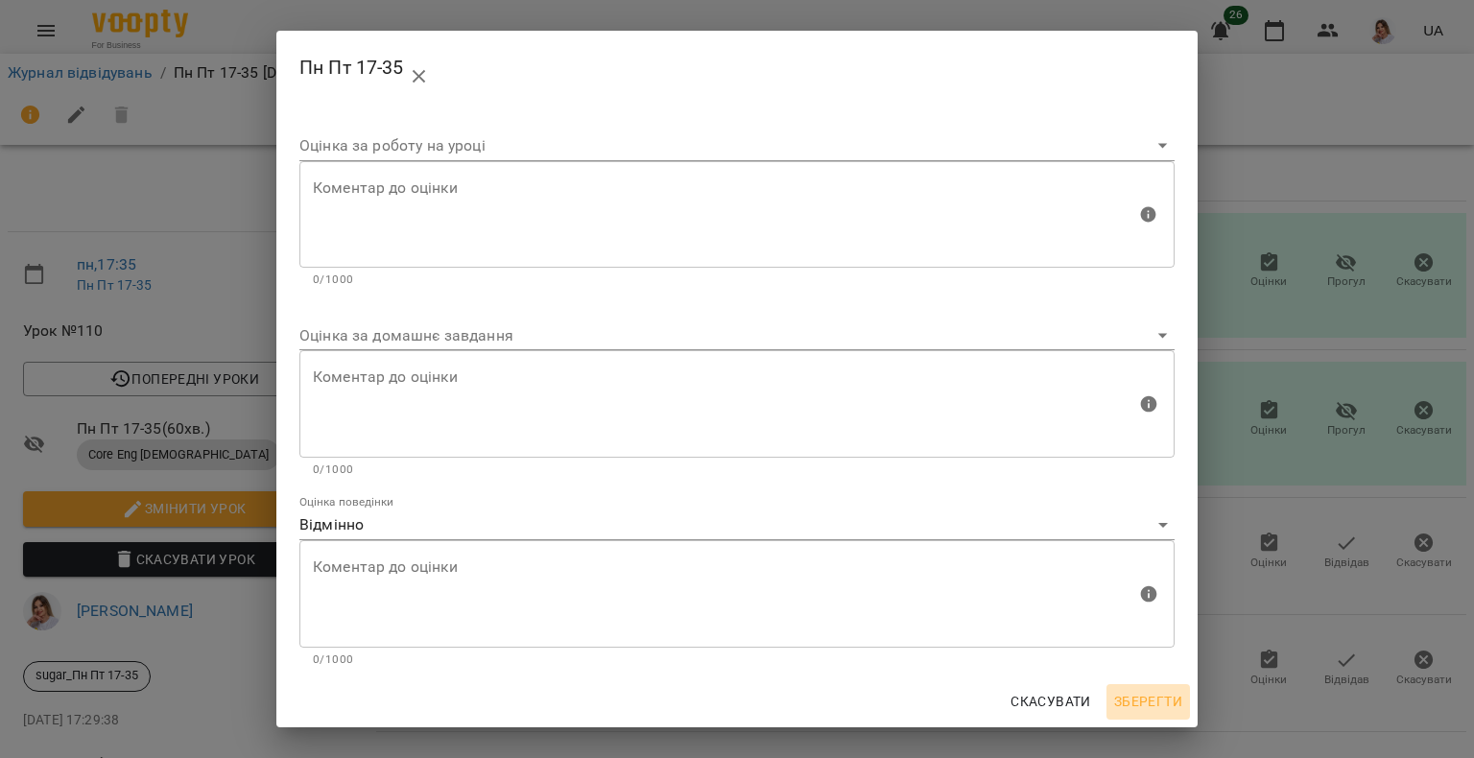
click at [1152, 697] on span "Зберегти" at bounding box center [1148, 701] width 68 height 23
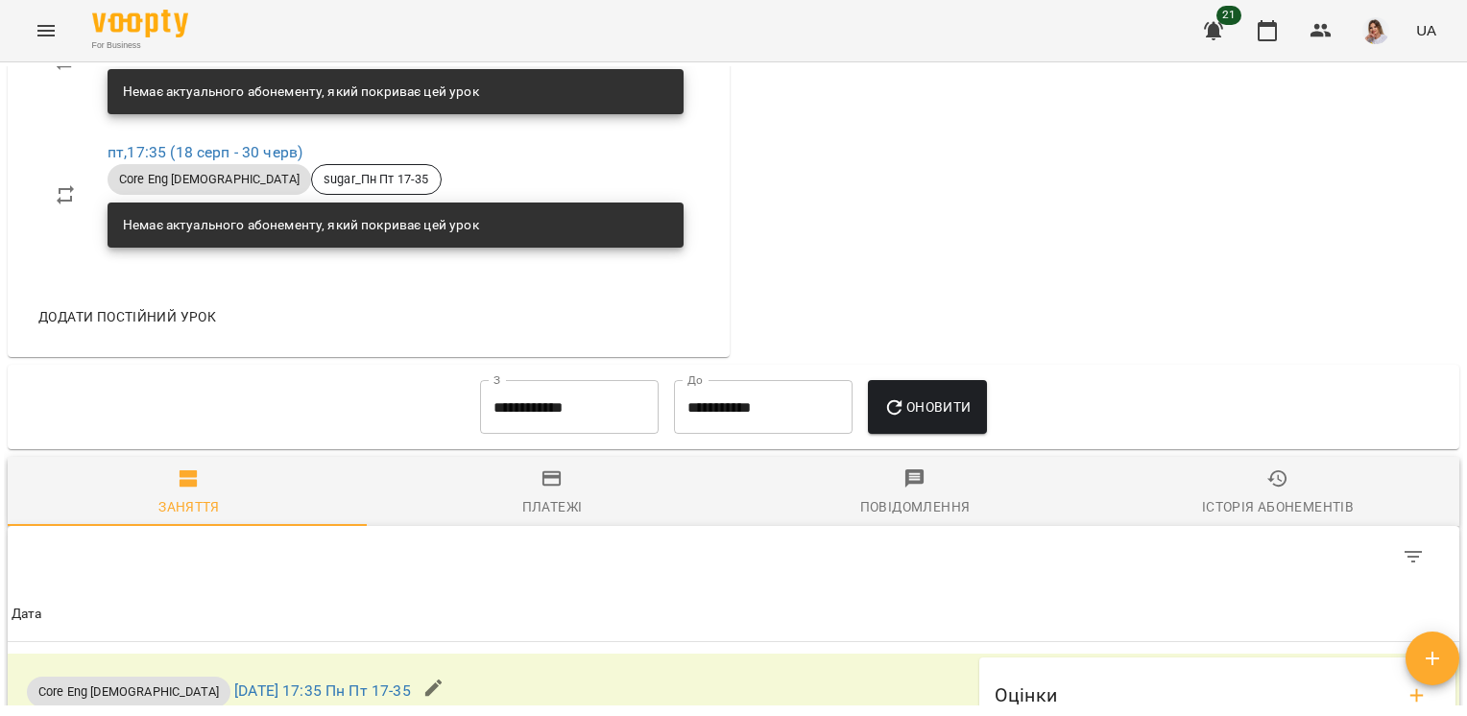
scroll to position [1248, 0]
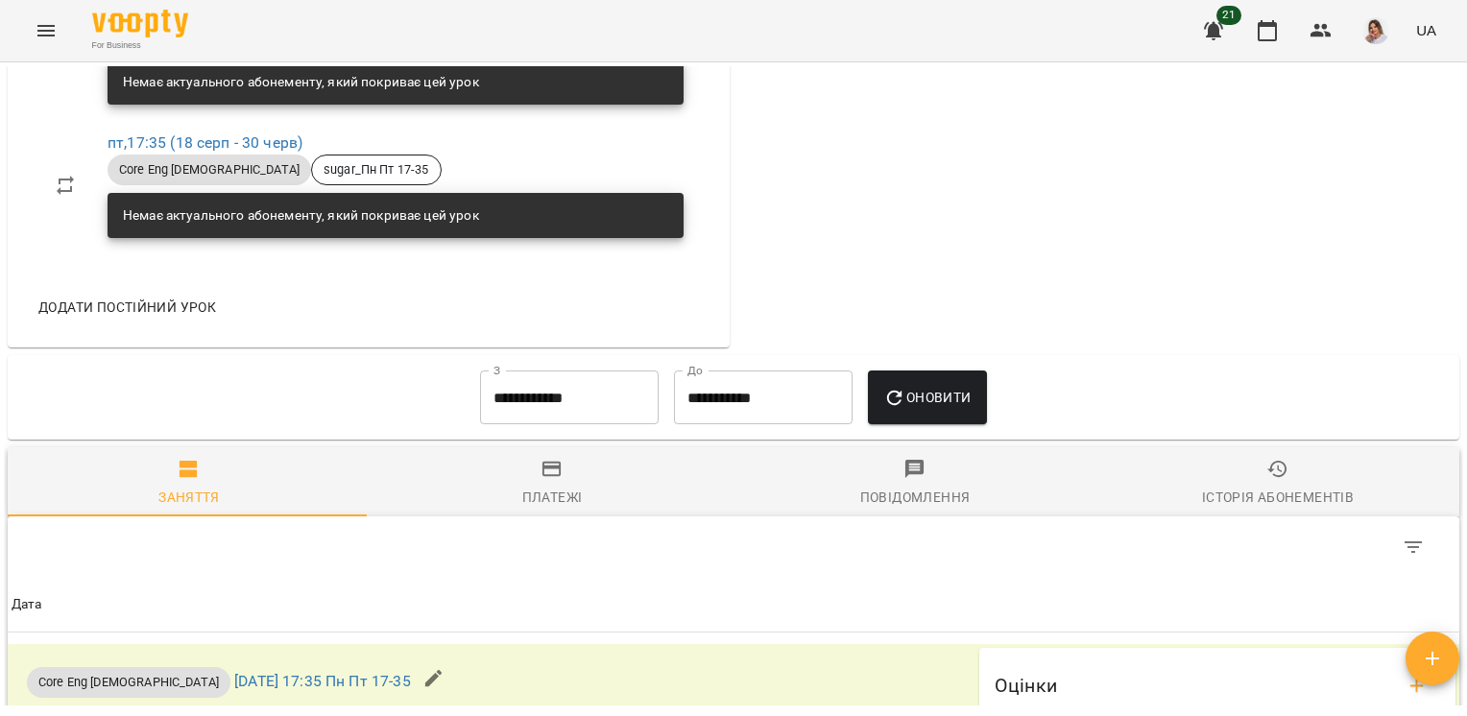
click at [535, 432] on div "**********" at bounding box center [569, 397] width 194 height 69
click at [535, 419] on input "**********" at bounding box center [569, 398] width 179 height 54
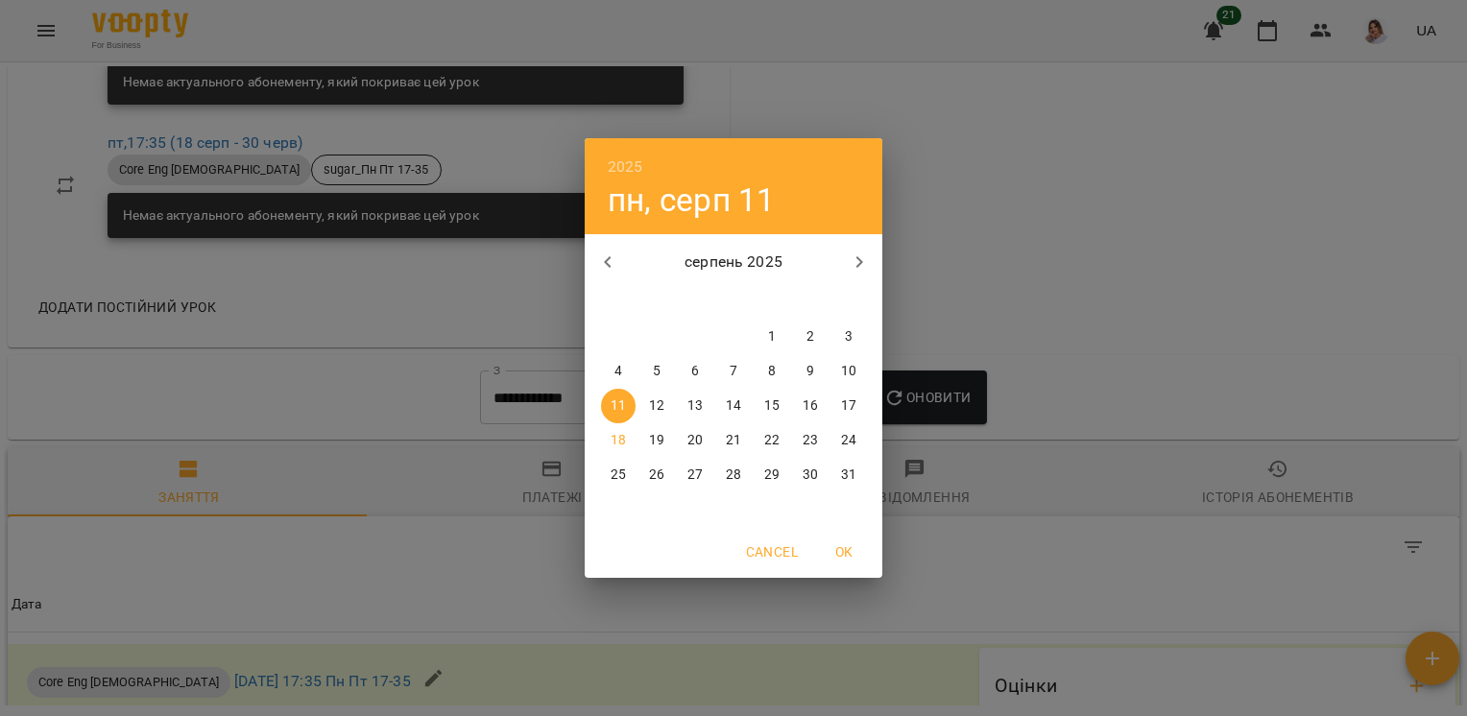
click at [611, 266] on icon "button" at bounding box center [607, 262] width 23 height 23
click at [845, 336] on p "1" at bounding box center [849, 336] width 8 height 19
type input "**********"
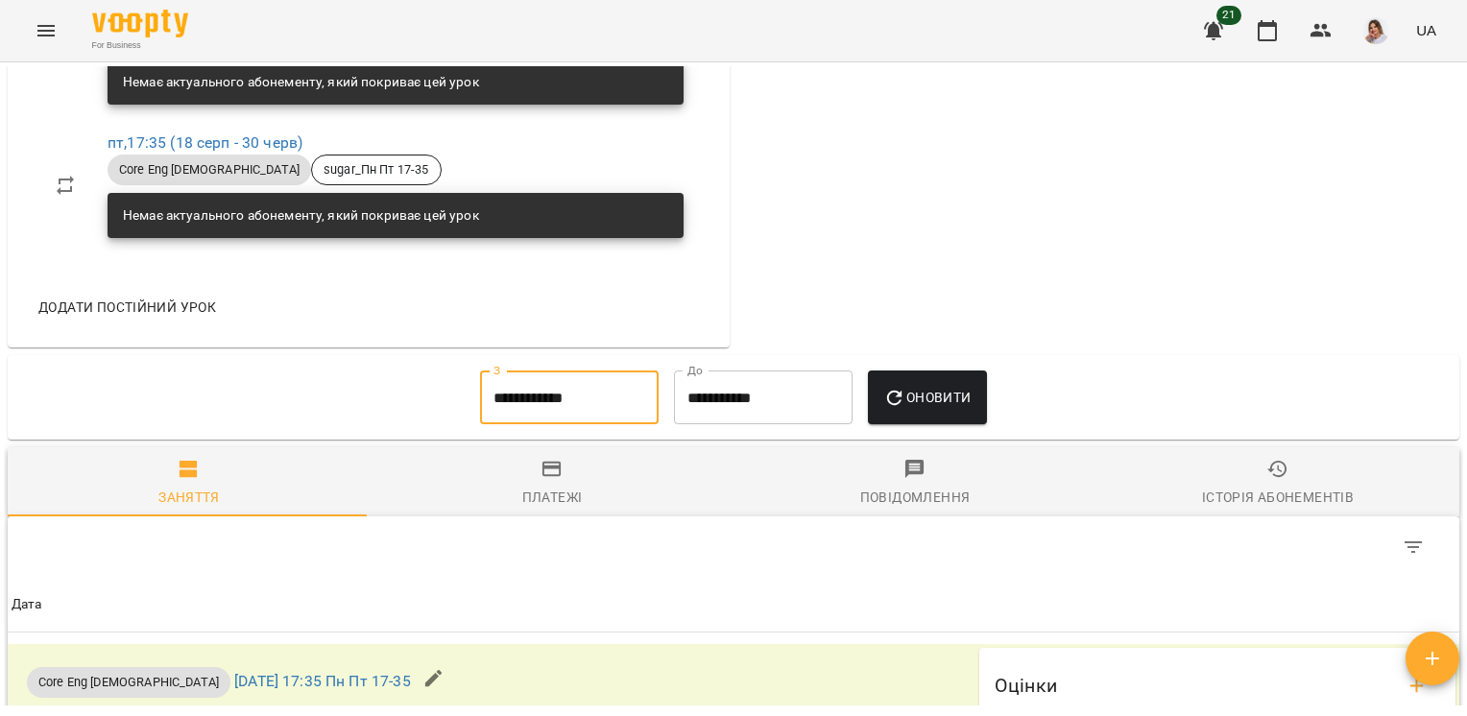
click at [924, 388] on button "Оновити" at bounding box center [927, 398] width 118 height 54
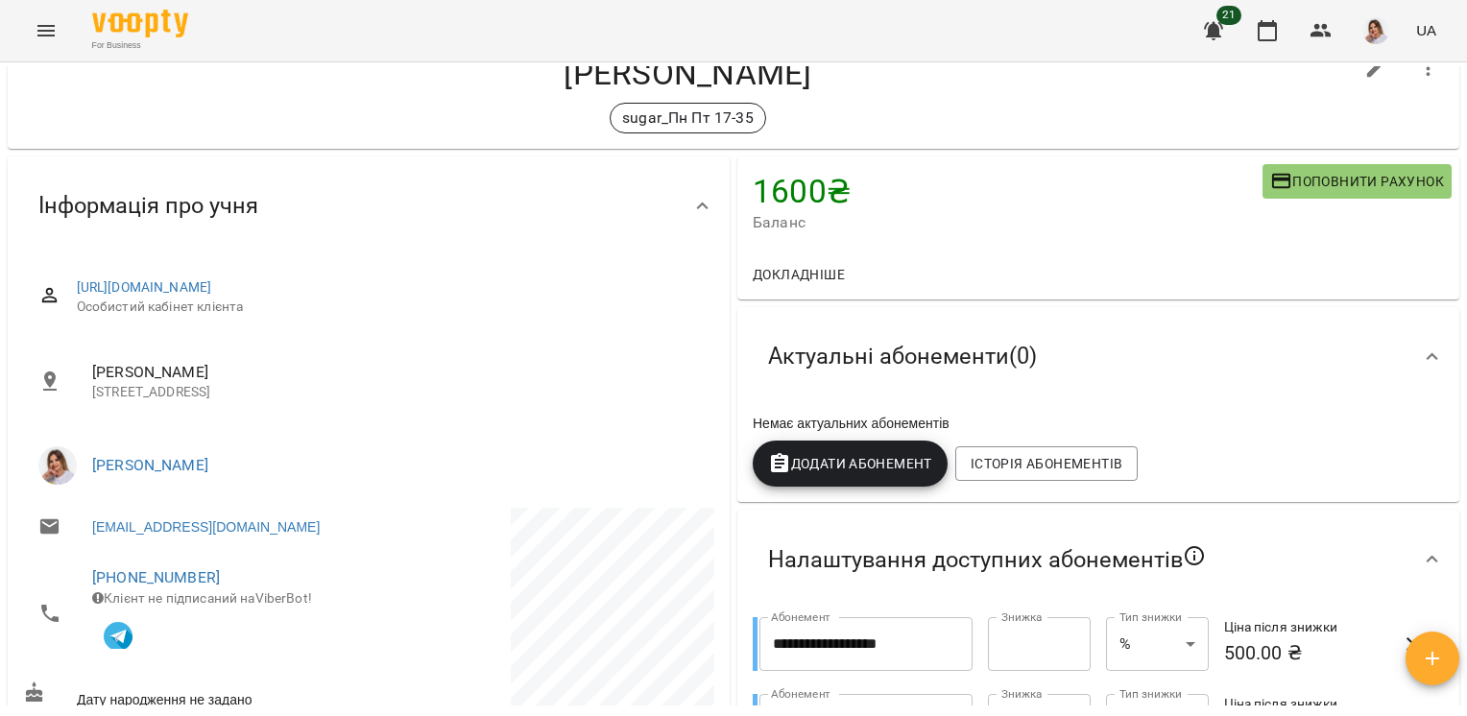
scroll to position [96, 0]
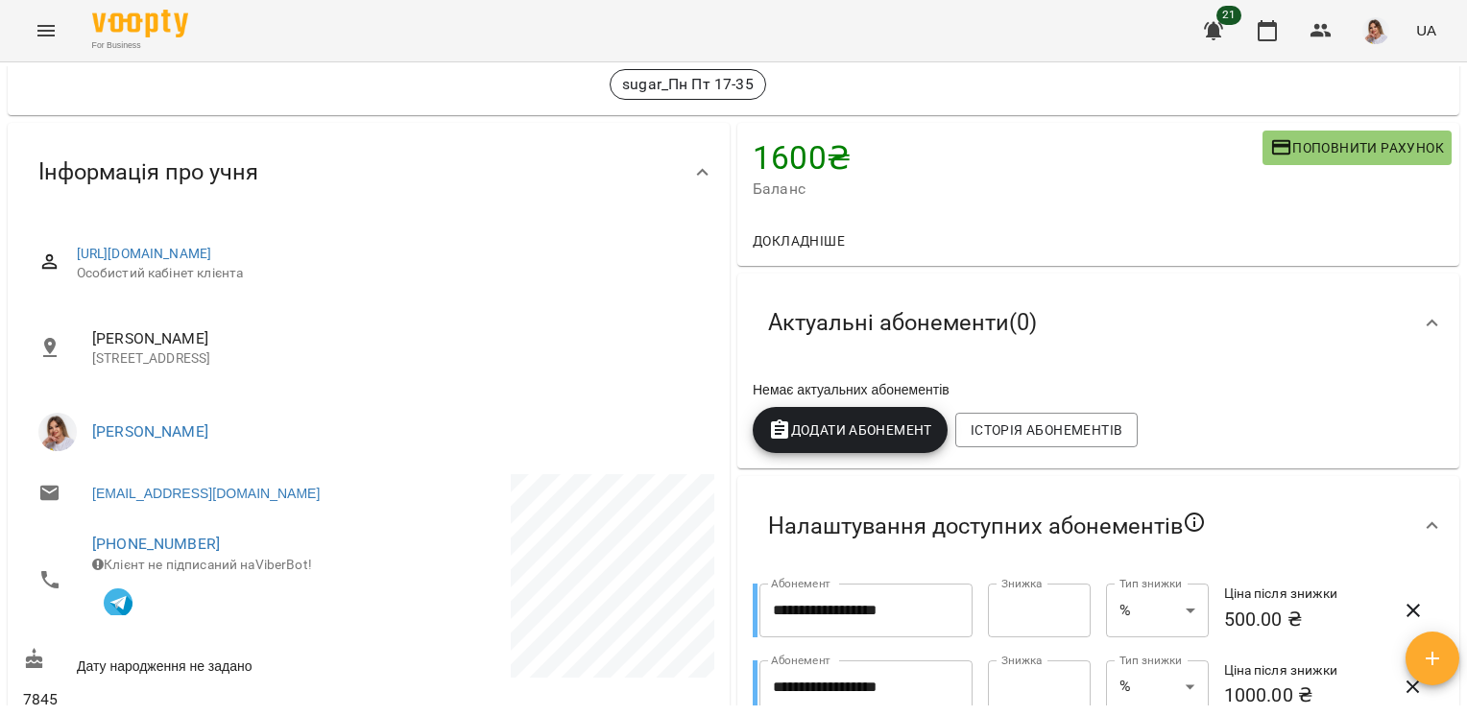
click at [829, 434] on span "Додати Абонемент" at bounding box center [850, 430] width 164 height 23
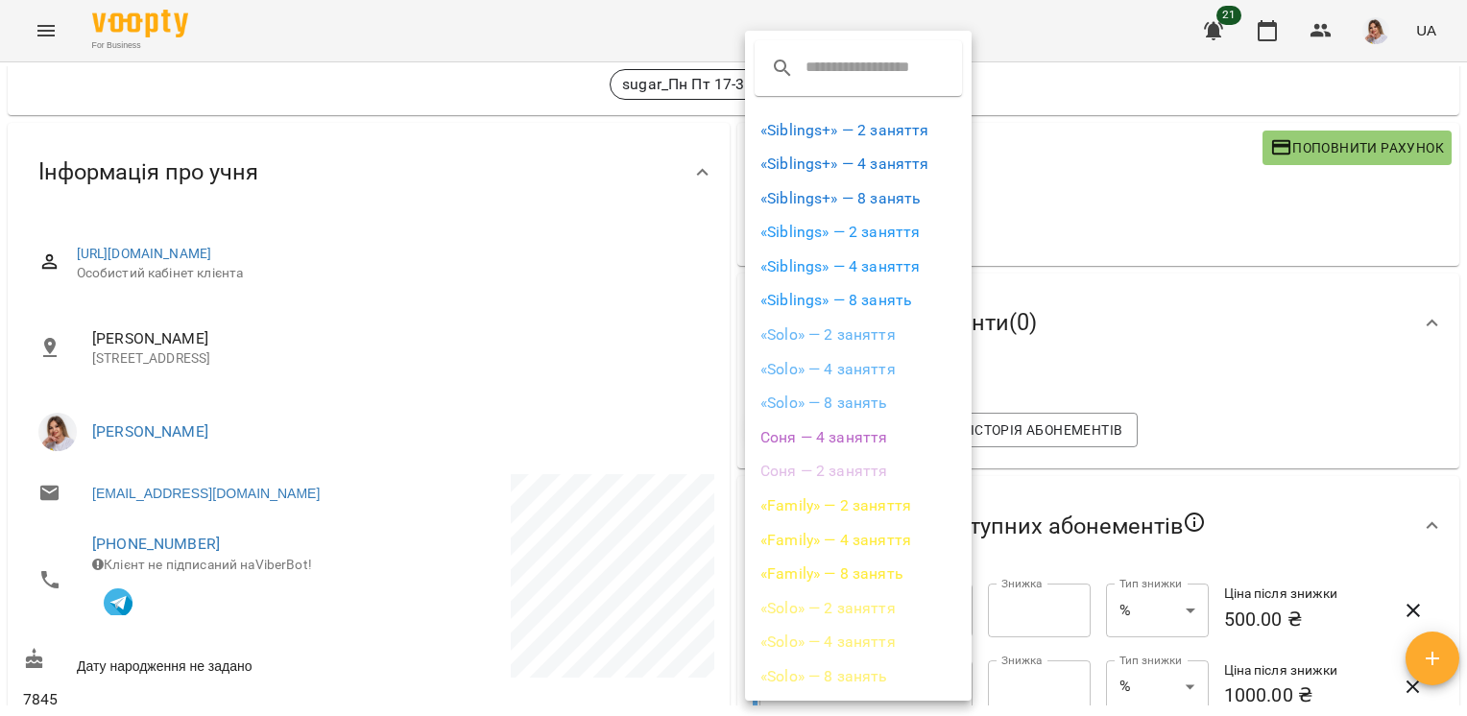
click at [837, 366] on li "«Solo» — 4 заняття" at bounding box center [858, 369] width 227 height 35
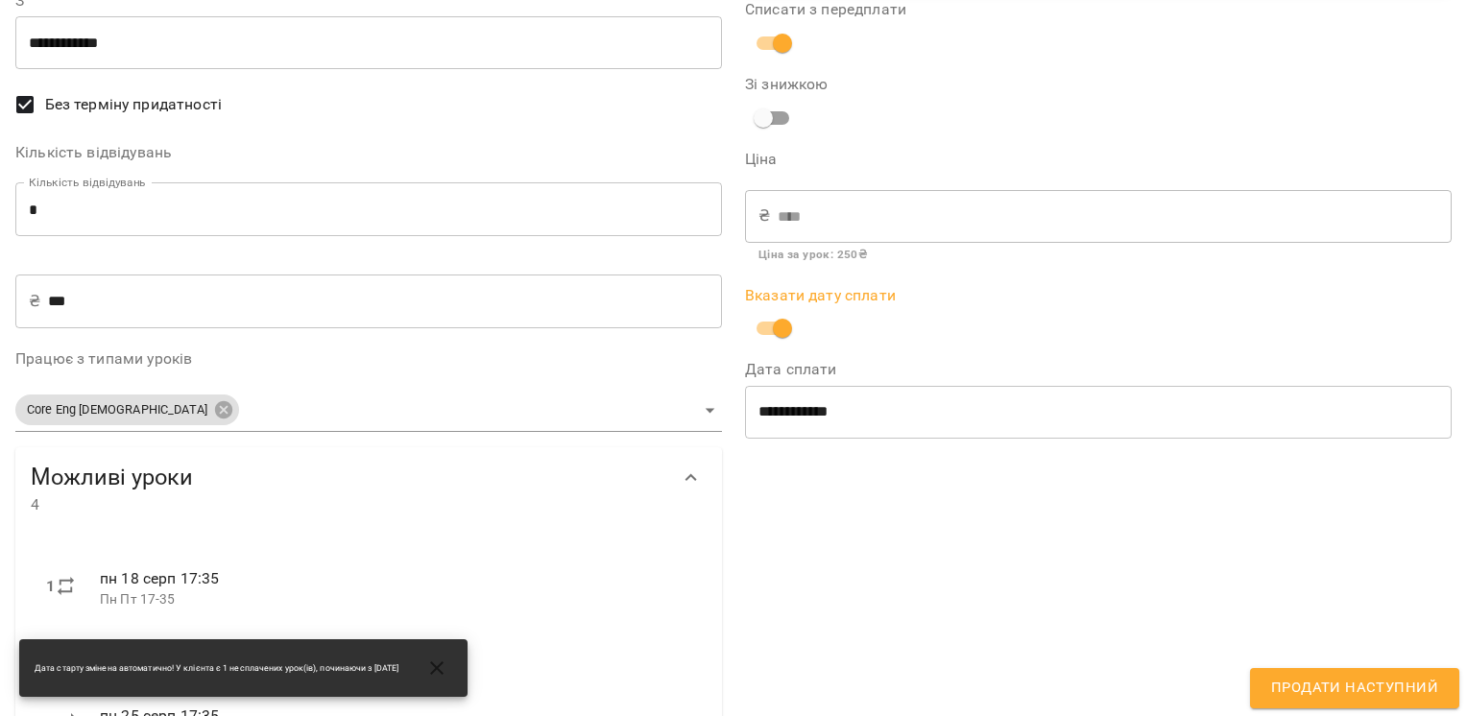
scroll to position [192, 0]
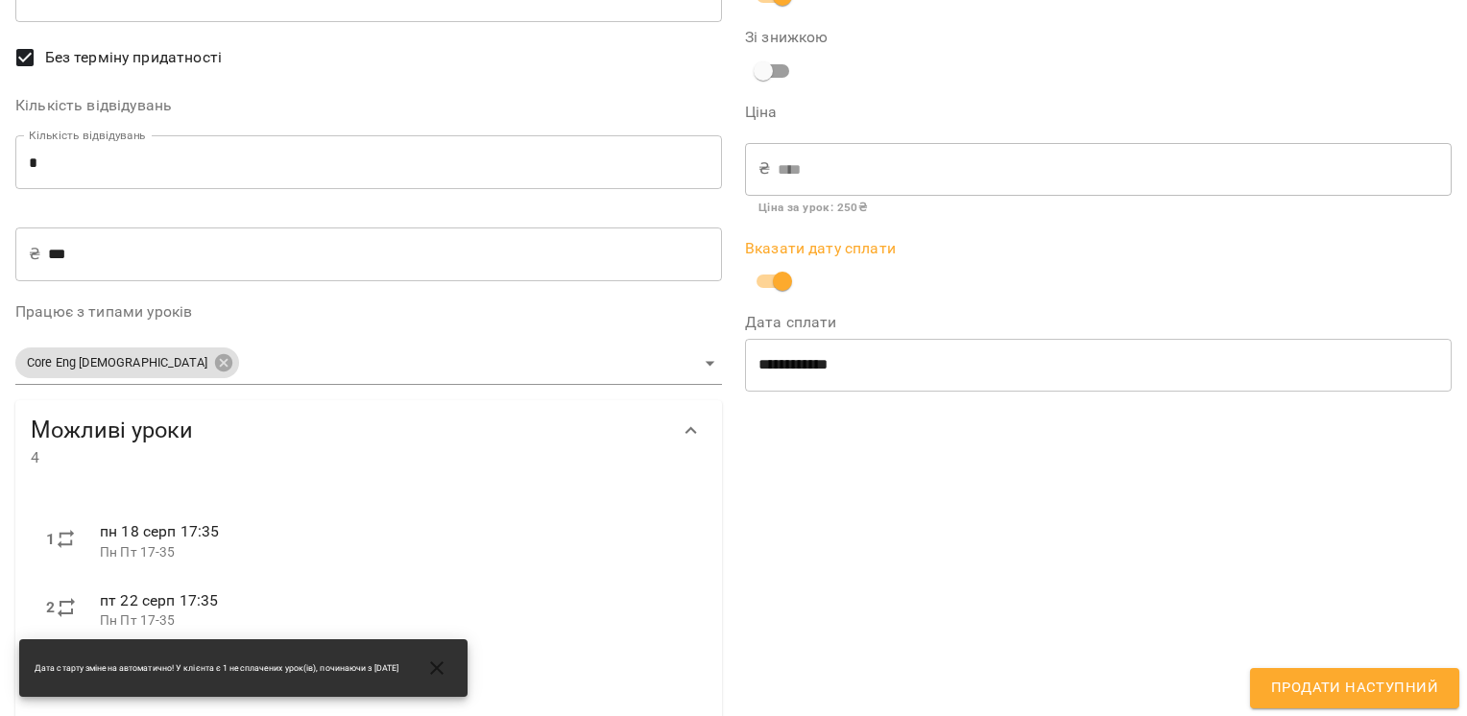
click at [1390, 691] on span "Продати наступний" at bounding box center [1354, 688] width 167 height 25
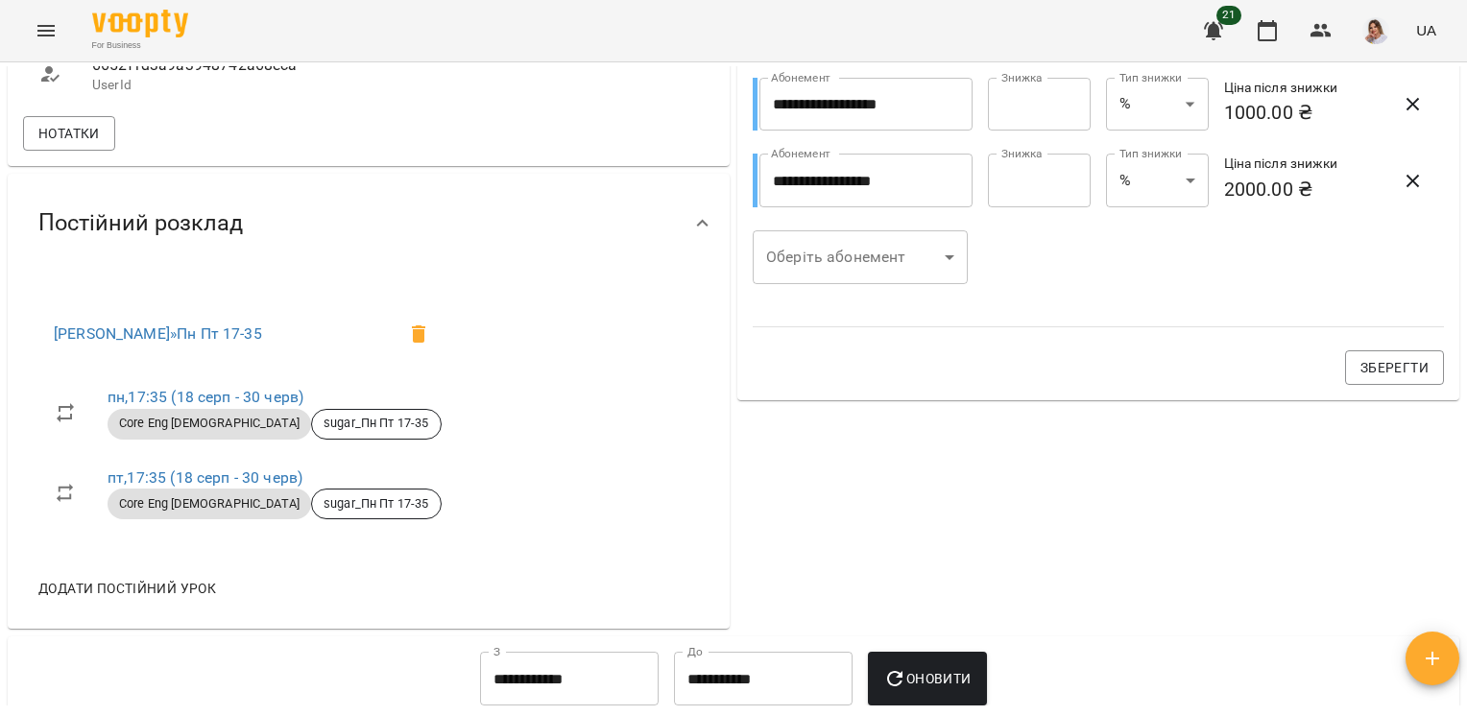
scroll to position [864, 0]
